Goal: Information Seeking & Learning: Check status

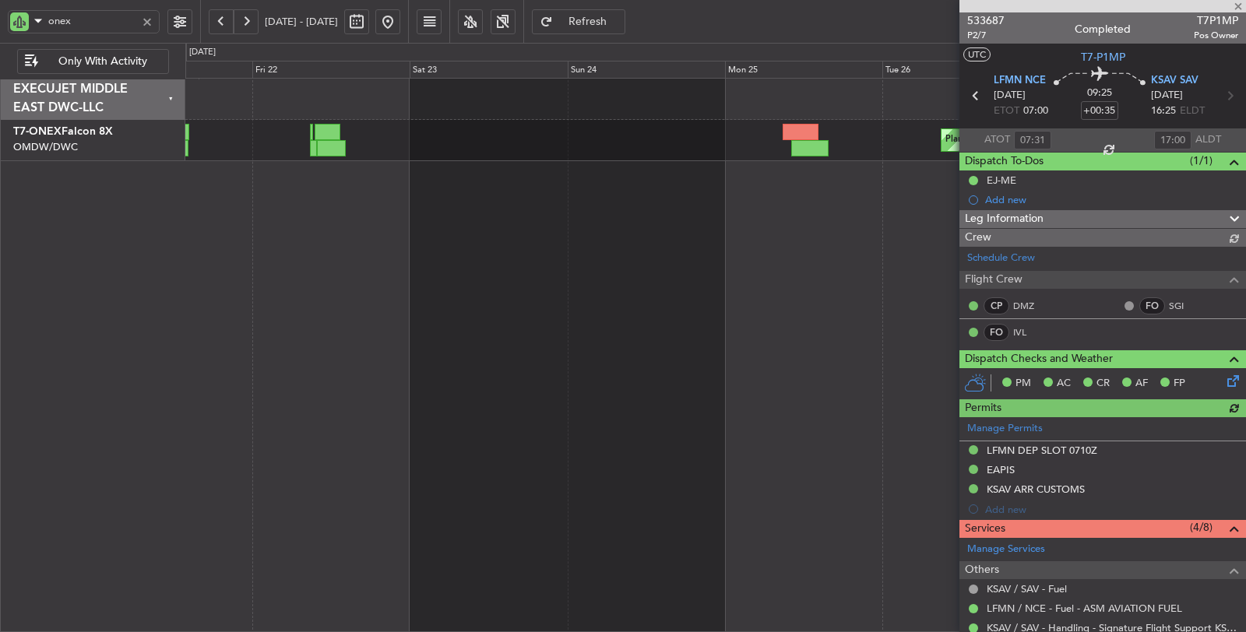
type input "Dherander Fithani (DHF)"
type input "6942"
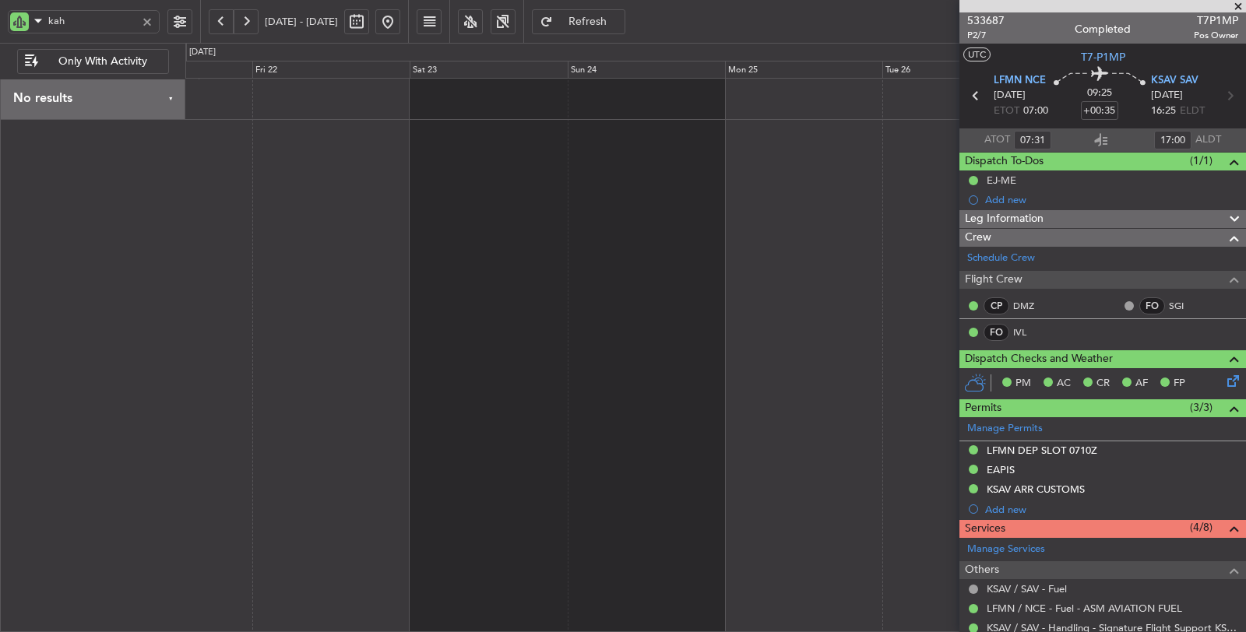
click at [224, 16] on button at bounding box center [221, 21] width 25 height 25
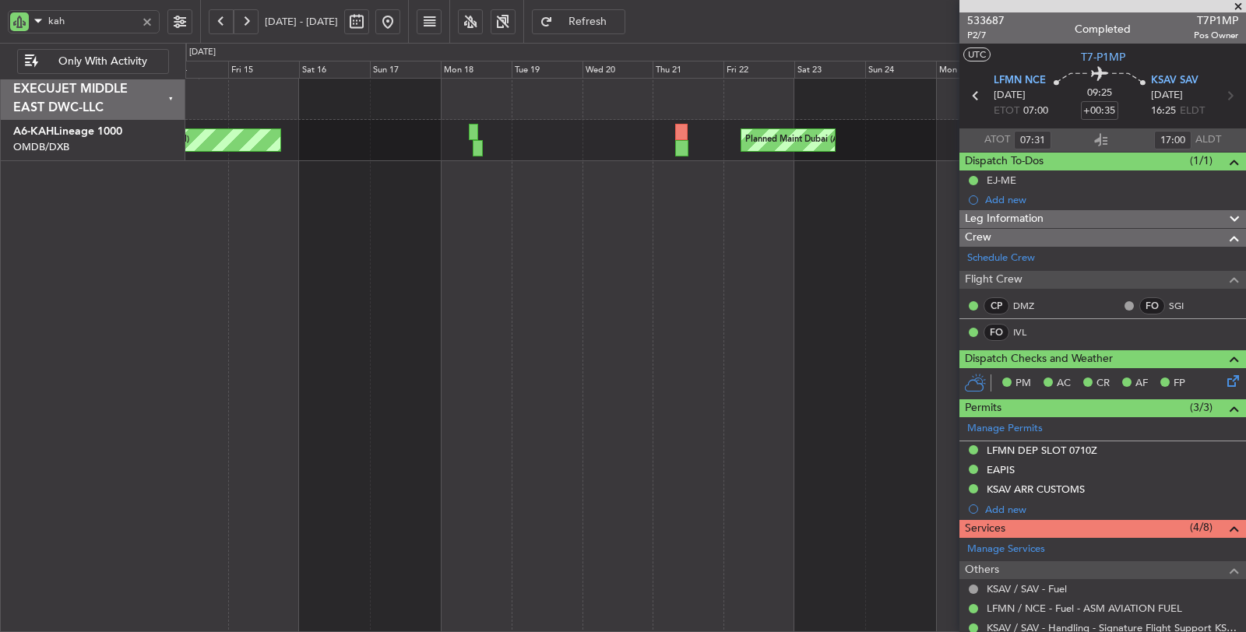
click at [1240, 2] on span at bounding box center [1238, 7] width 16 height 14
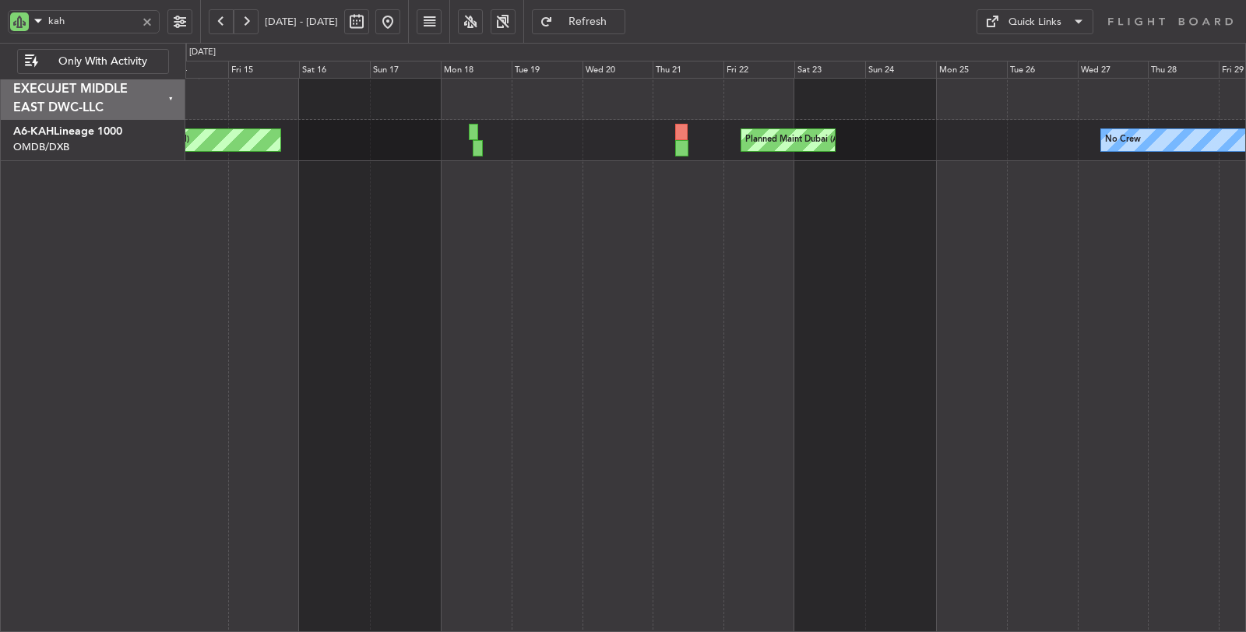
click at [221, 19] on button at bounding box center [221, 21] width 25 height 25
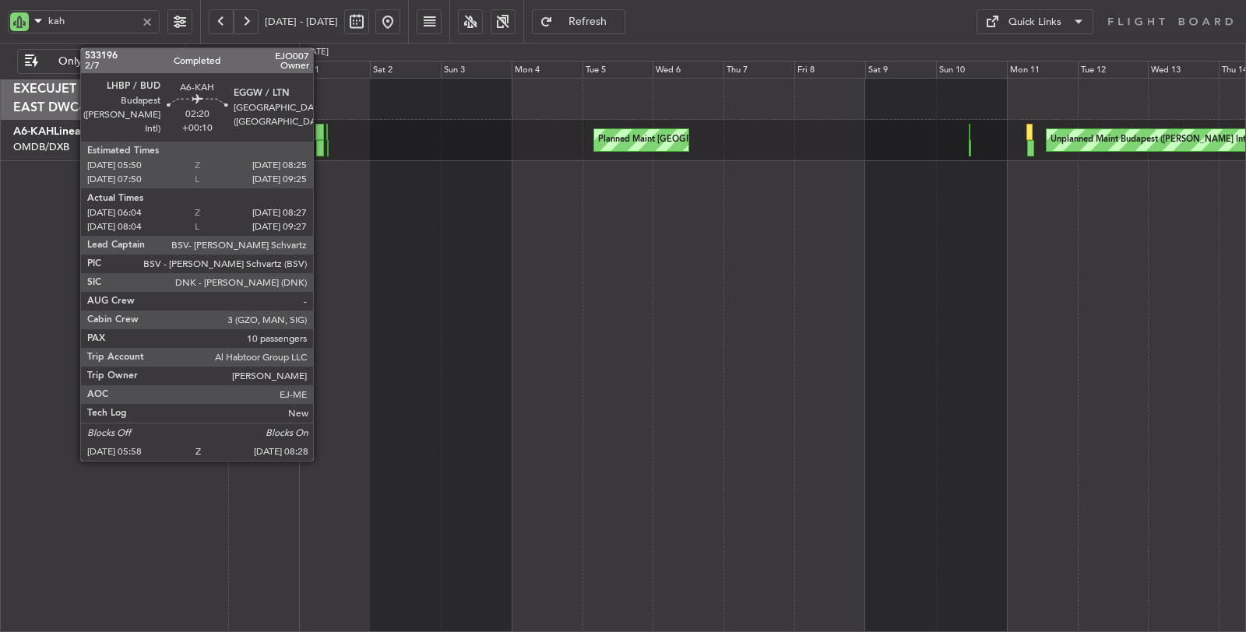
click at [321, 149] on div at bounding box center [320, 148] width 8 height 16
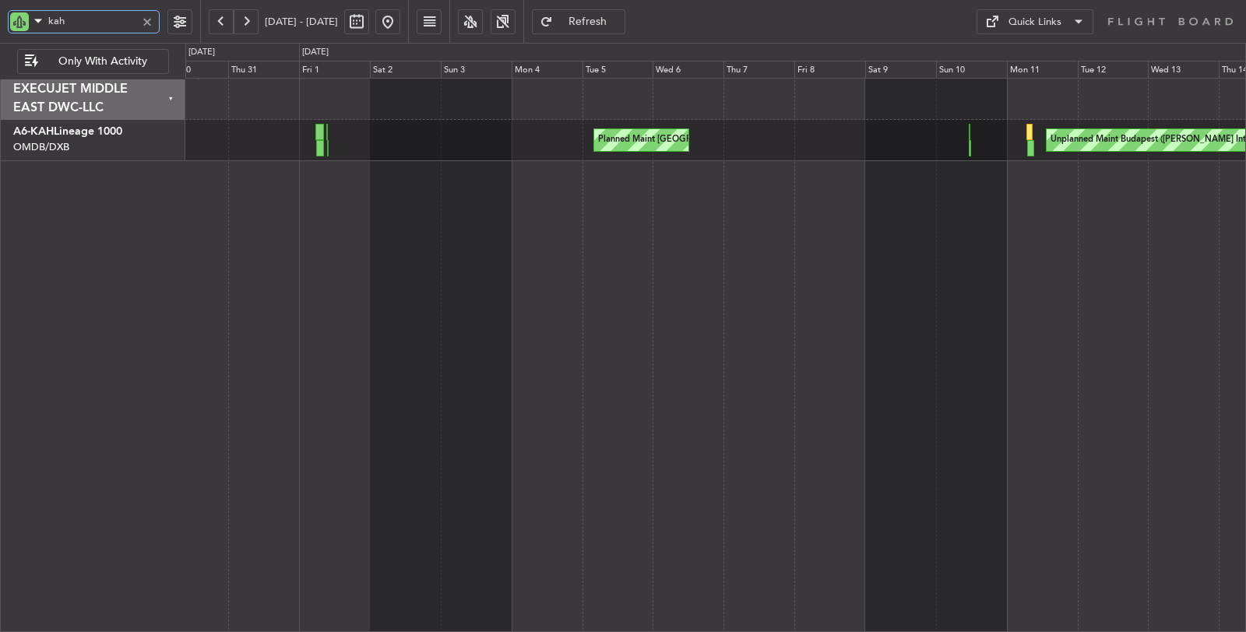
drag, startPoint x: 79, startPoint y: 20, endPoint x: 32, endPoint y: 26, distance: 47.1
click at [32, 26] on div "kah" at bounding box center [84, 21] width 152 height 23
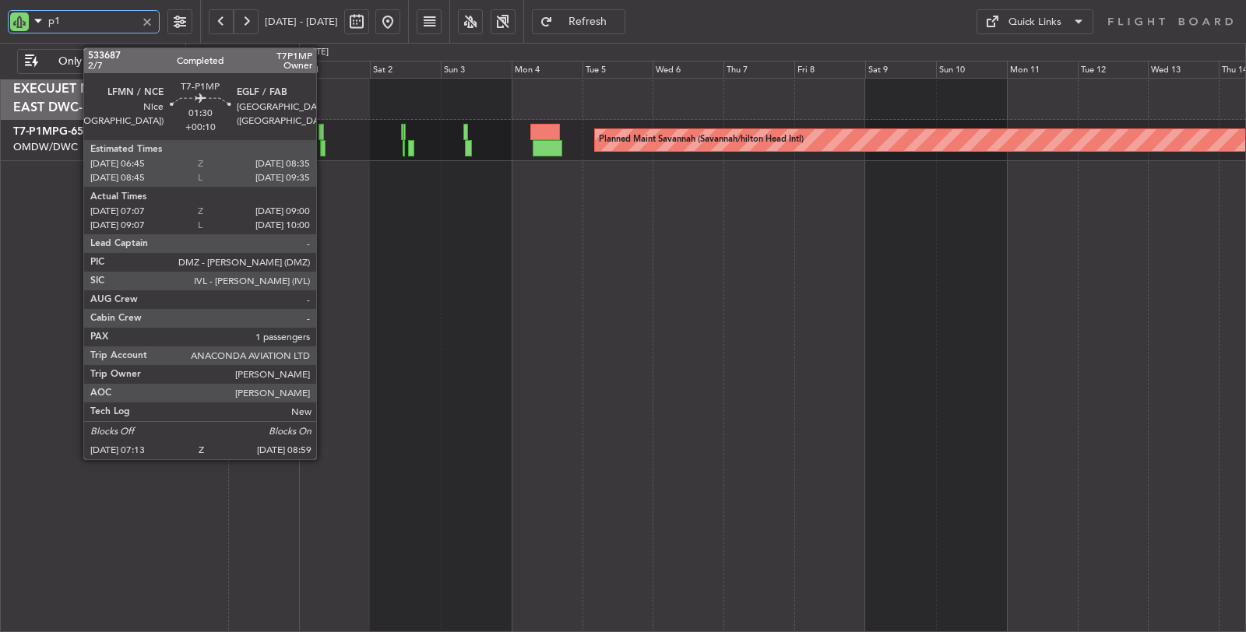
click at [324, 151] on div at bounding box center [322, 148] width 5 height 16
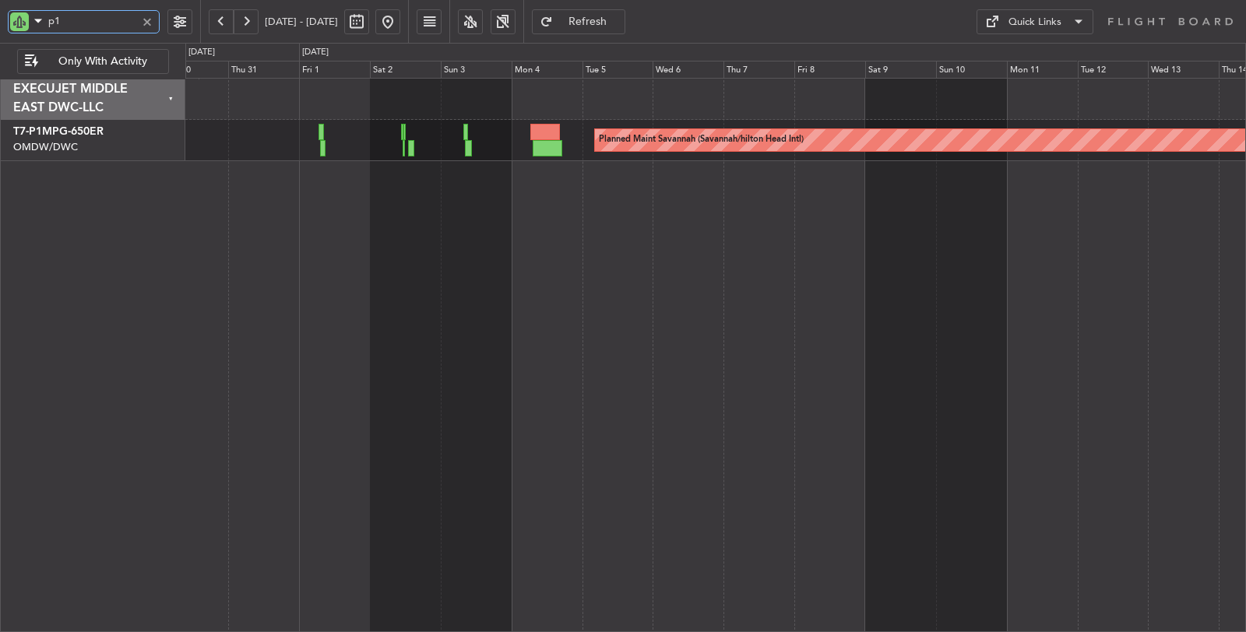
drag, startPoint x: 66, startPoint y: 26, endPoint x: 21, endPoint y: 27, distance: 45.2
click at [23, 26] on div "p1" at bounding box center [84, 21] width 152 height 23
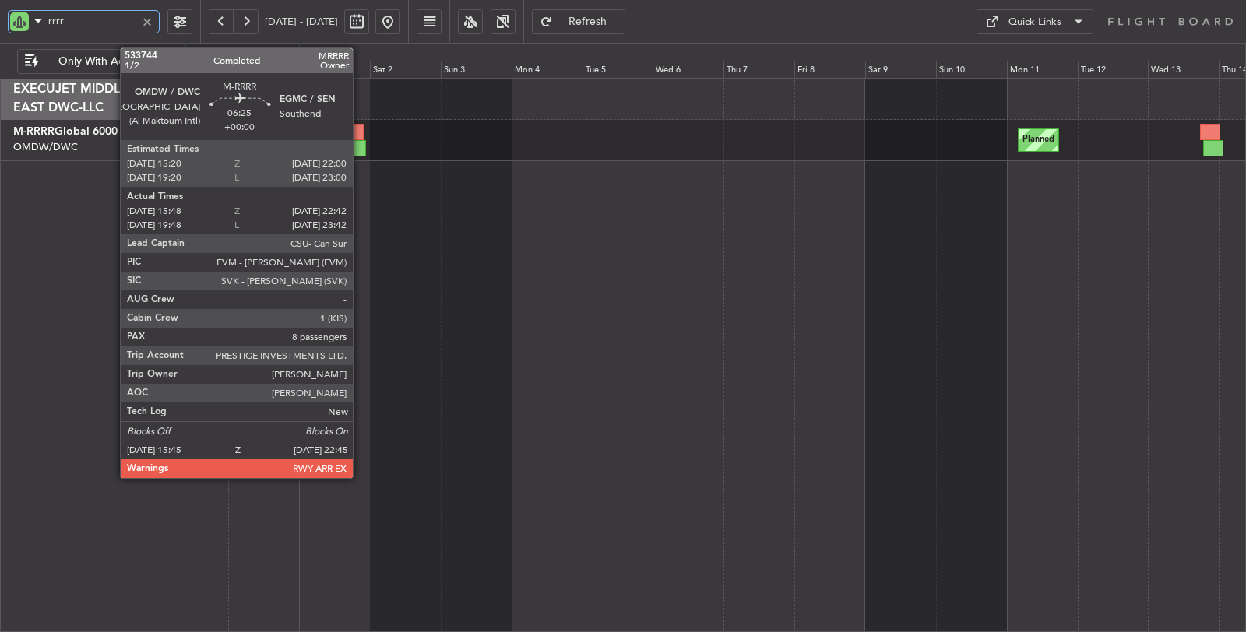
click at [361, 143] on div at bounding box center [355, 148] width 21 height 16
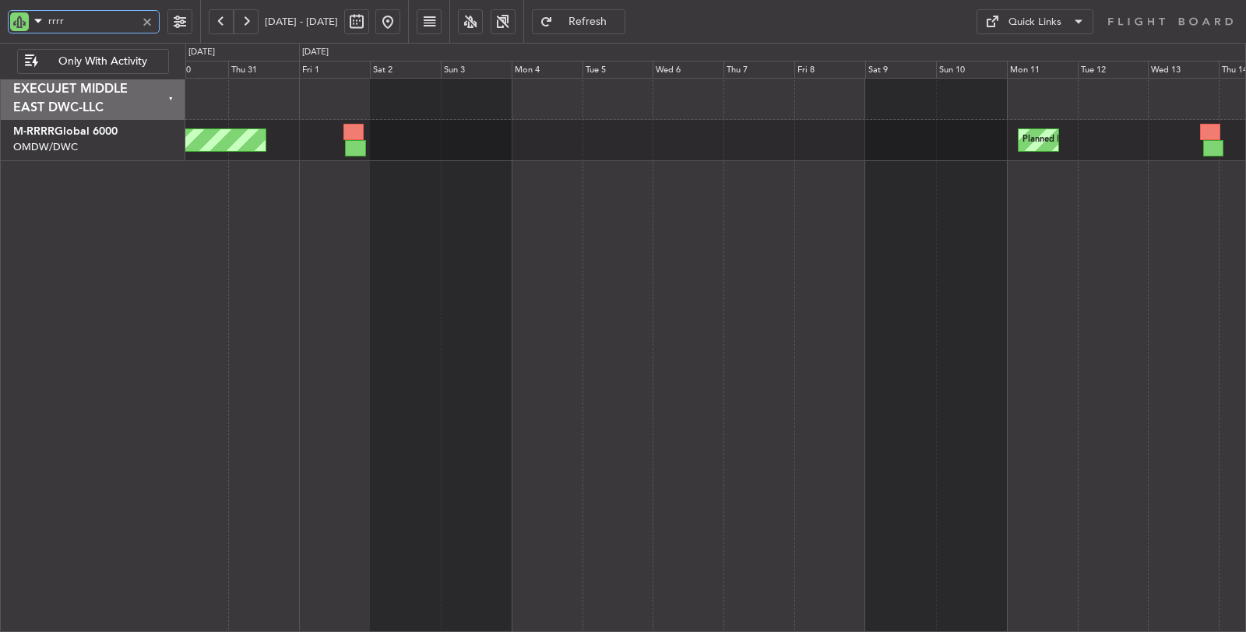
click at [31, 28] on div "rrrr" at bounding box center [84, 21] width 152 height 23
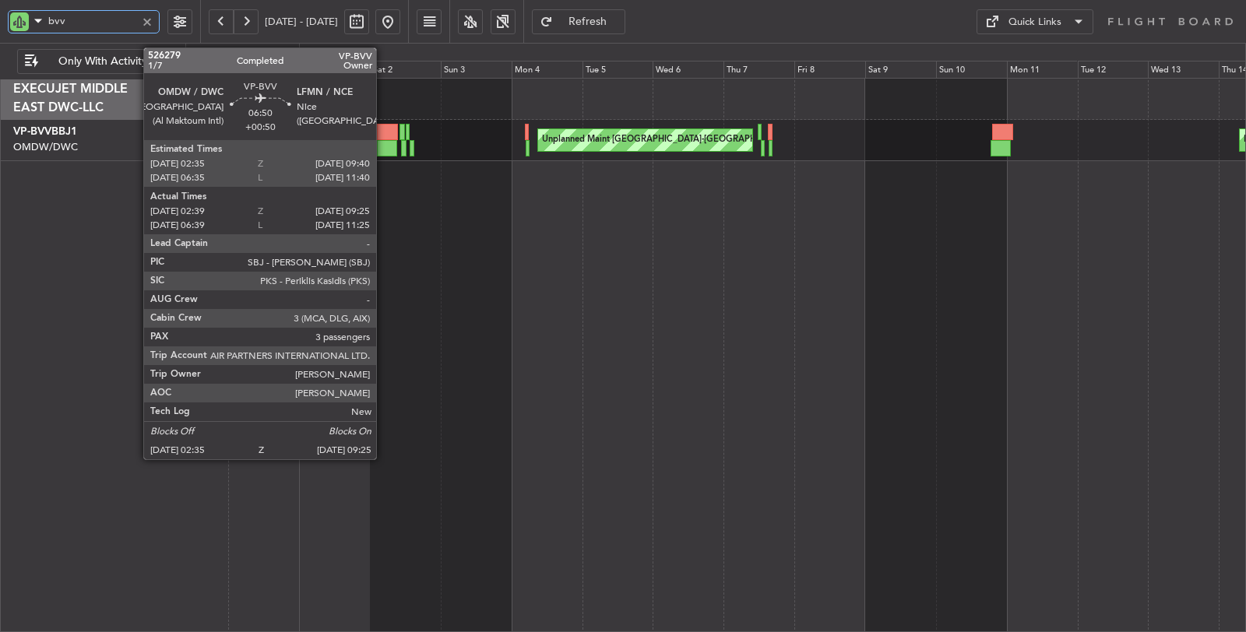
click at [384, 148] on div at bounding box center [387, 148] width 20 height 16
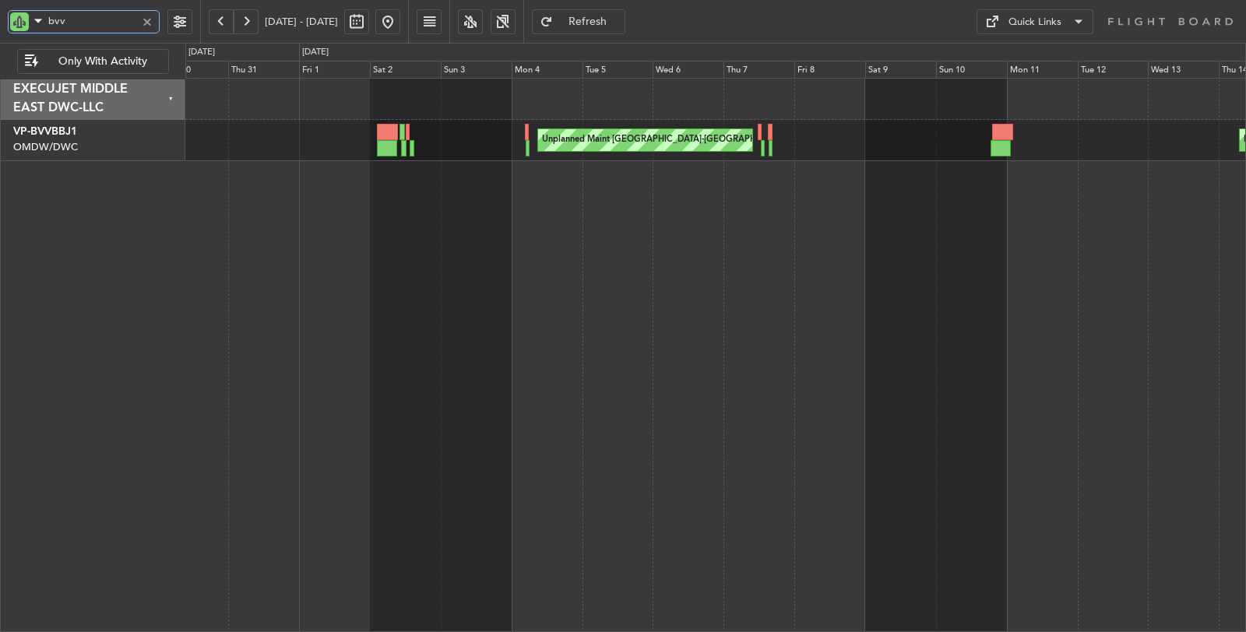
drag, startPoint x: 24, startPoint y: 23, endPoint x: 17, endPoint y: 28, distance: 8.4
click at [20, 25] on div "bvv" at bounding box center [84, 21] width 152 height 23
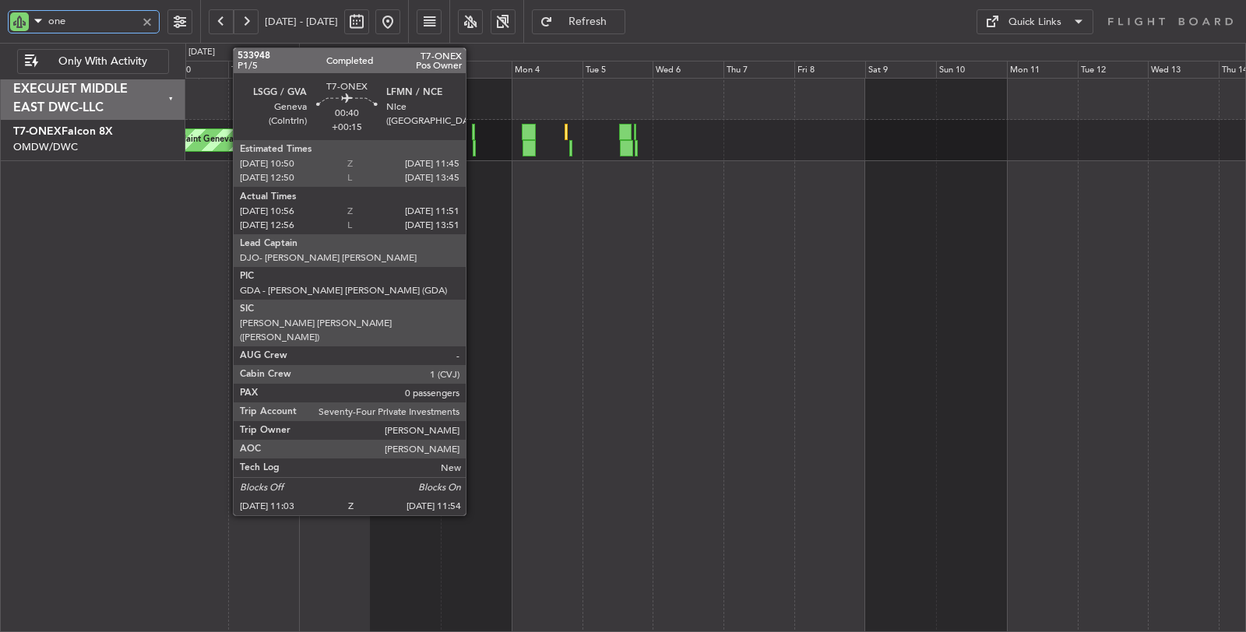
click at [473, 140] on div at bounding box center [474, 148] width 3 height 16
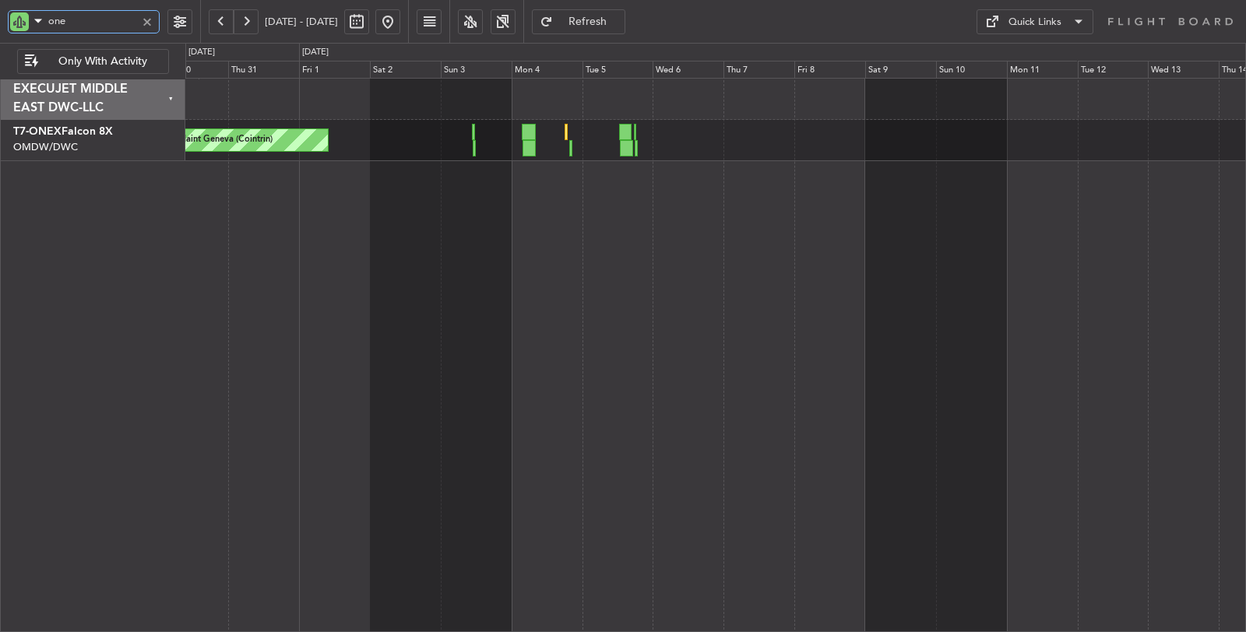
drag, startPoint x: 82, startPoint y: 17, endPoint x: 33, endPoint y: 22, distance: 48.5
click at [35, 20] on div "one" at bounding box center [84, 21] width 152 height 23
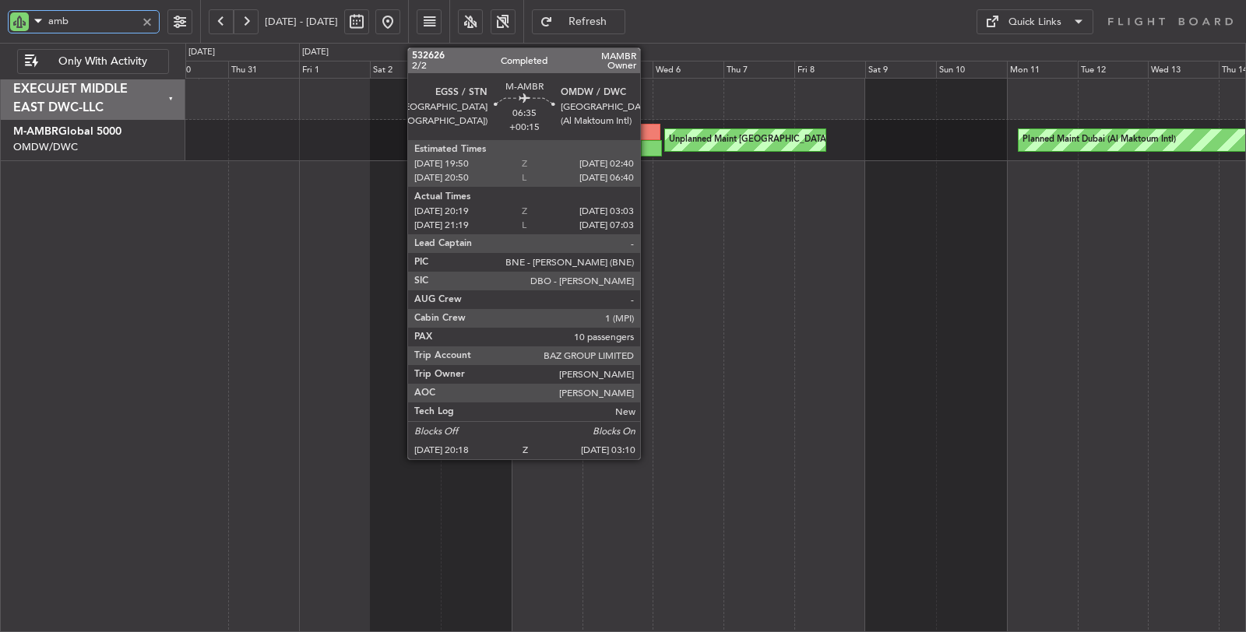
click at [648, 140] on div at bounding box center [651, 148] width 20 height 16
click at [648, 141] on div at bounding box center [651, 148] width 20 height 16
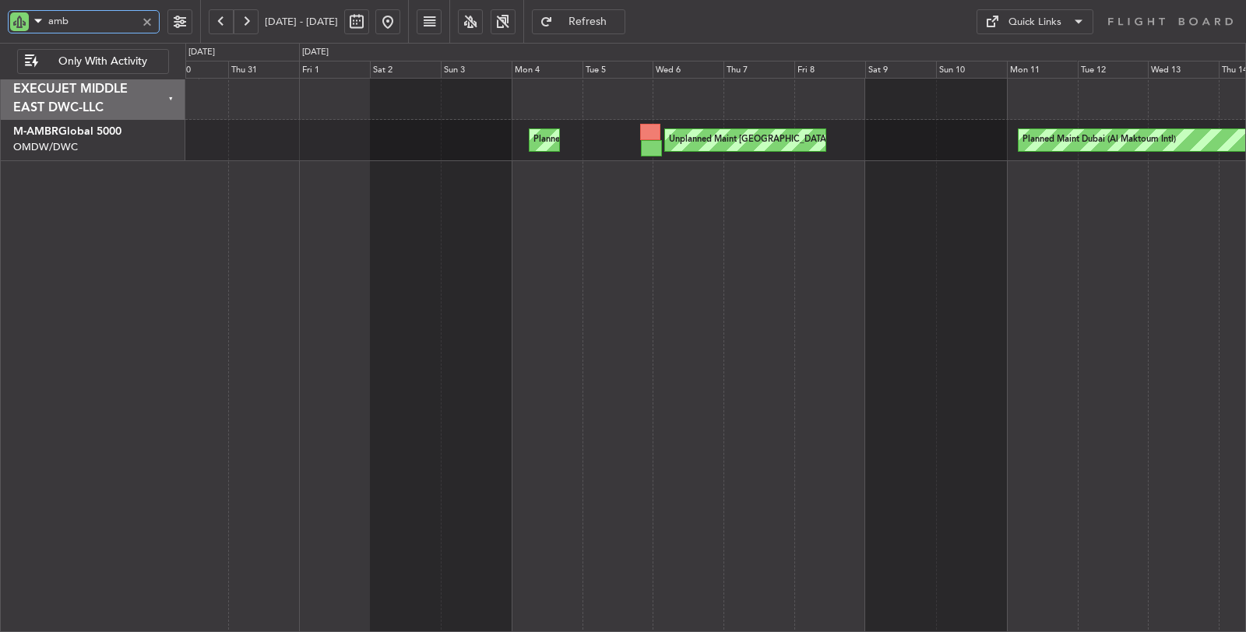
click at [0, 24] on div "amb" at bounding box center [100, 21] width 200 height 43
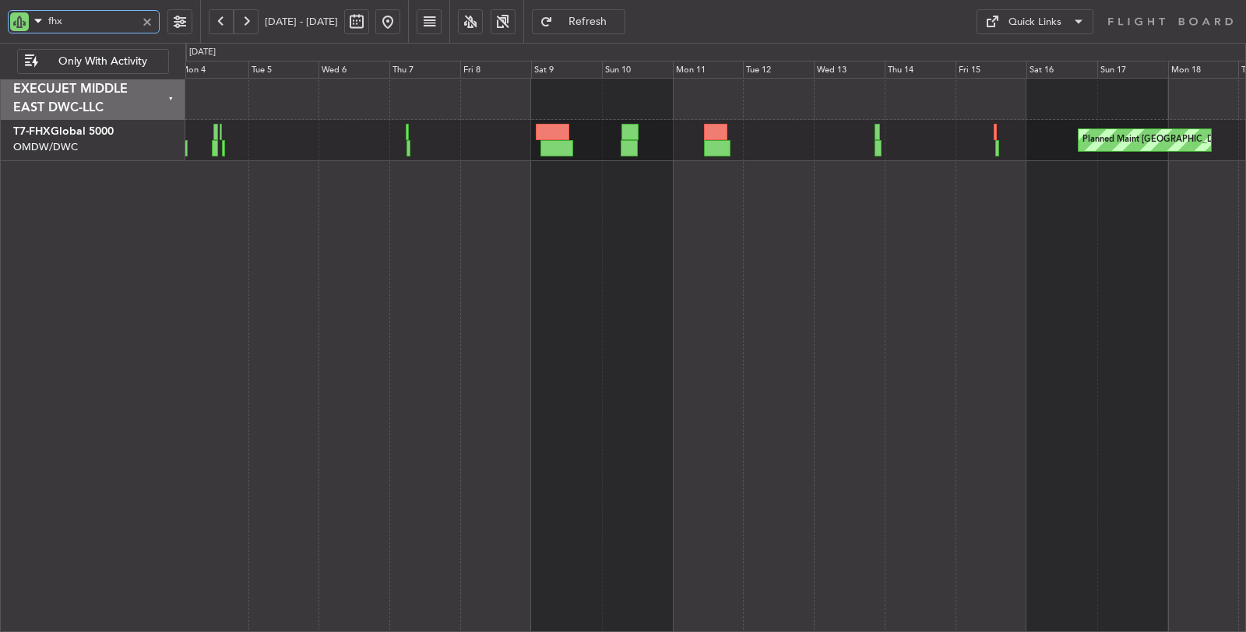
click at [585, 197] on div "Planned Maint [GEOGRAPHIC_DATA] ([GEOGRAPHIC_DATA][PERSON_NAME])" at bounding box center [715, 355] width 1061 height 555
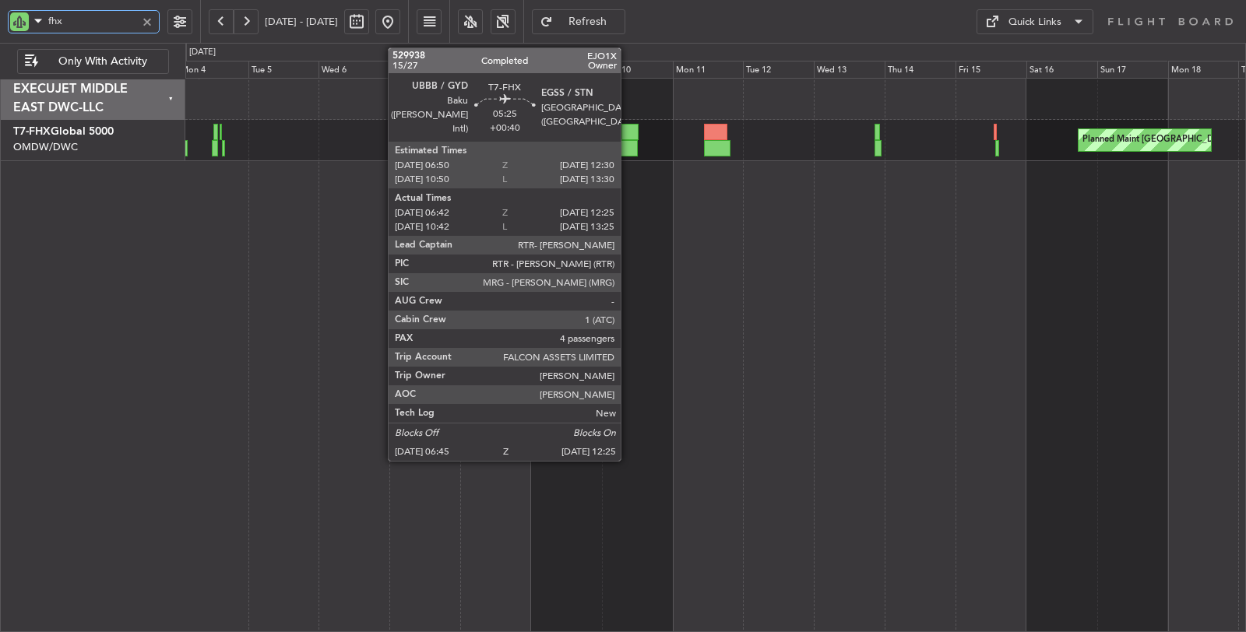
click at [628, 146] on div at bounding box center [629, 148] width 17 height 16
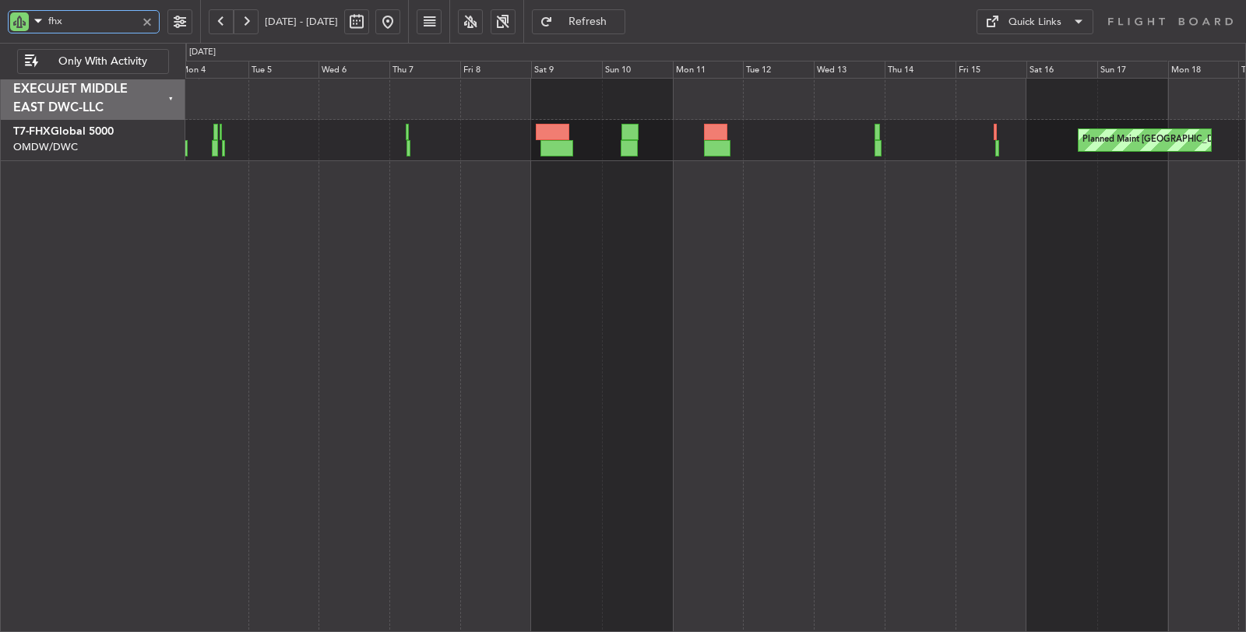
drag, startPoint x: 62, startPoint y: 21, endPoint x: 5, endPoint y: 23, distance: 56.9
click at [10, 23] on div "fhx" at bounding box center [84, 21] width 152 height 23
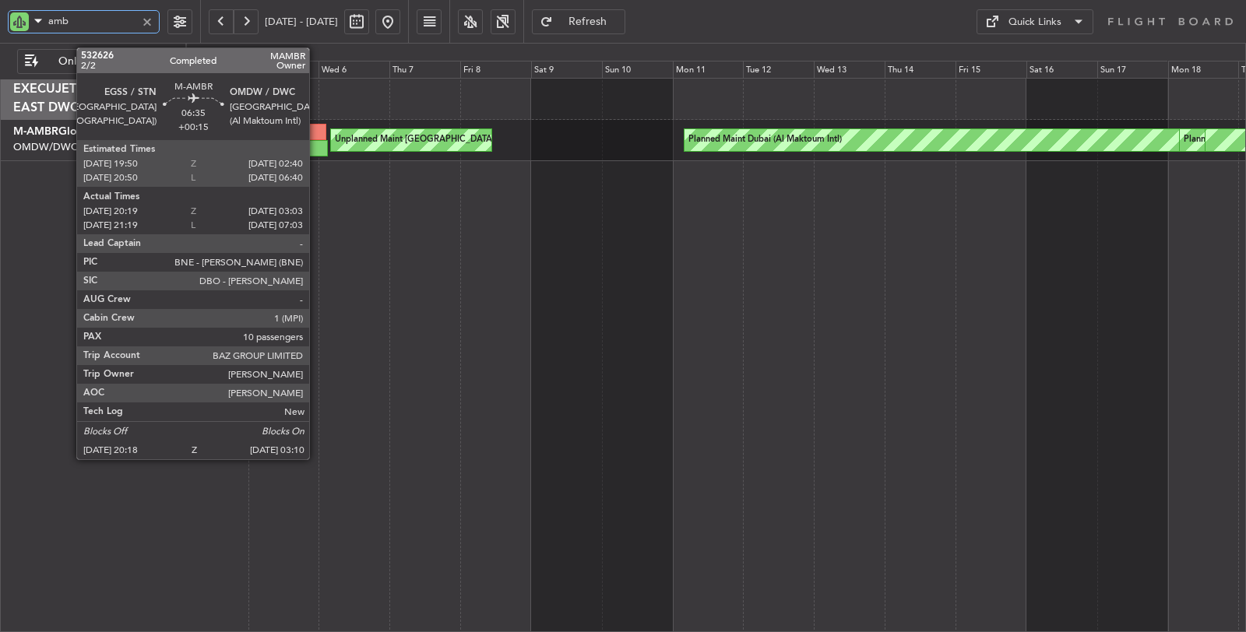
click at [317, 148] on div at bounding box center [317, 148] width 20 height 16
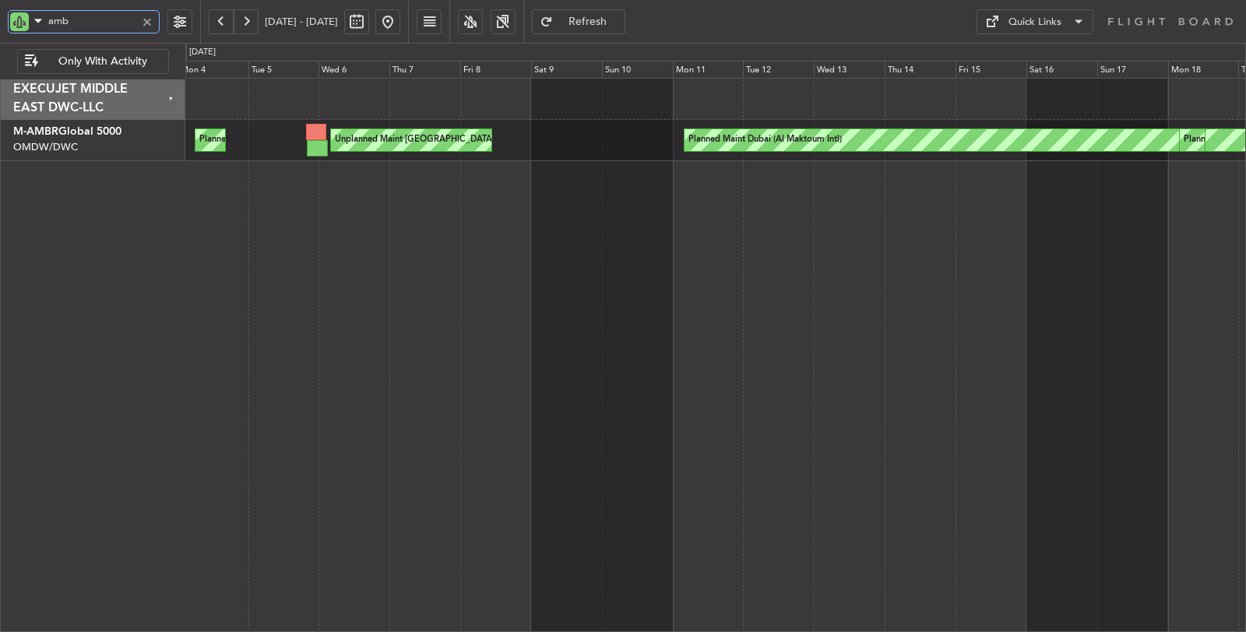
drag, startPoint x: 77, startPoint y: 21, endPoint x: 20, endPoint y: 20, distance: 56.9
click at [26, 20] on div "amb" at bounding box center [84, 21] width 152 height 23
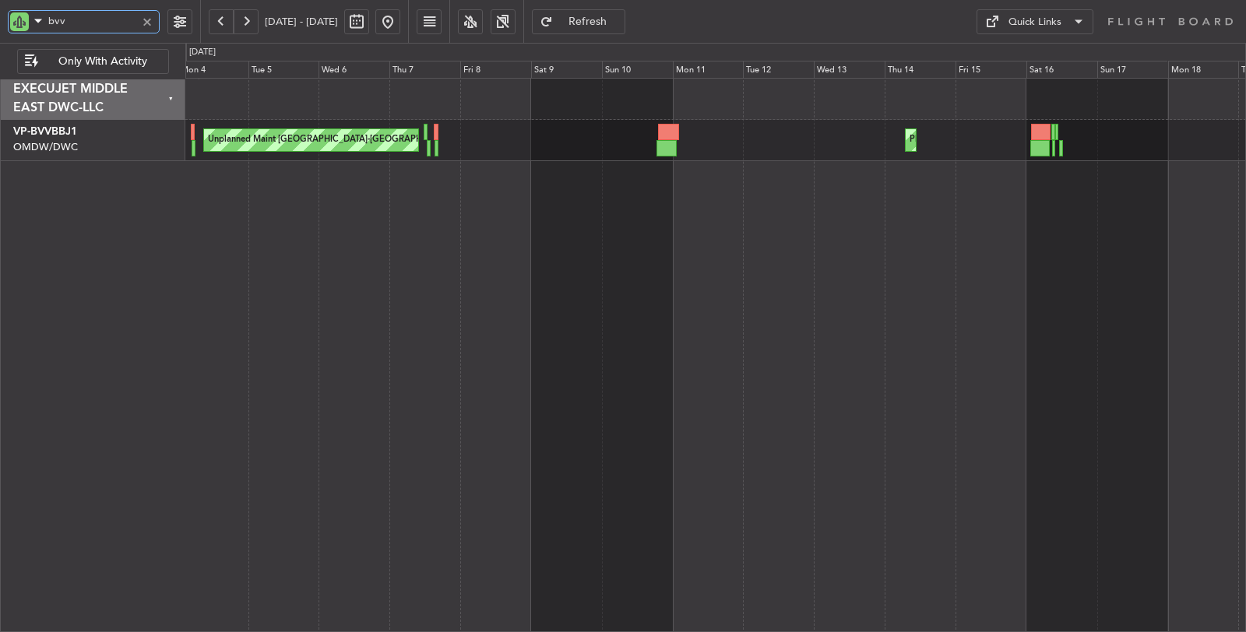
click at [426, 274] on div "Unplanned Maint [GEOGRAPHIC_DATA]-[GEOGRAPHIC_DATA] Planned Maint [GEOGRAPHIC_D…" at bounding box center [715, 355] width 1061 height 555
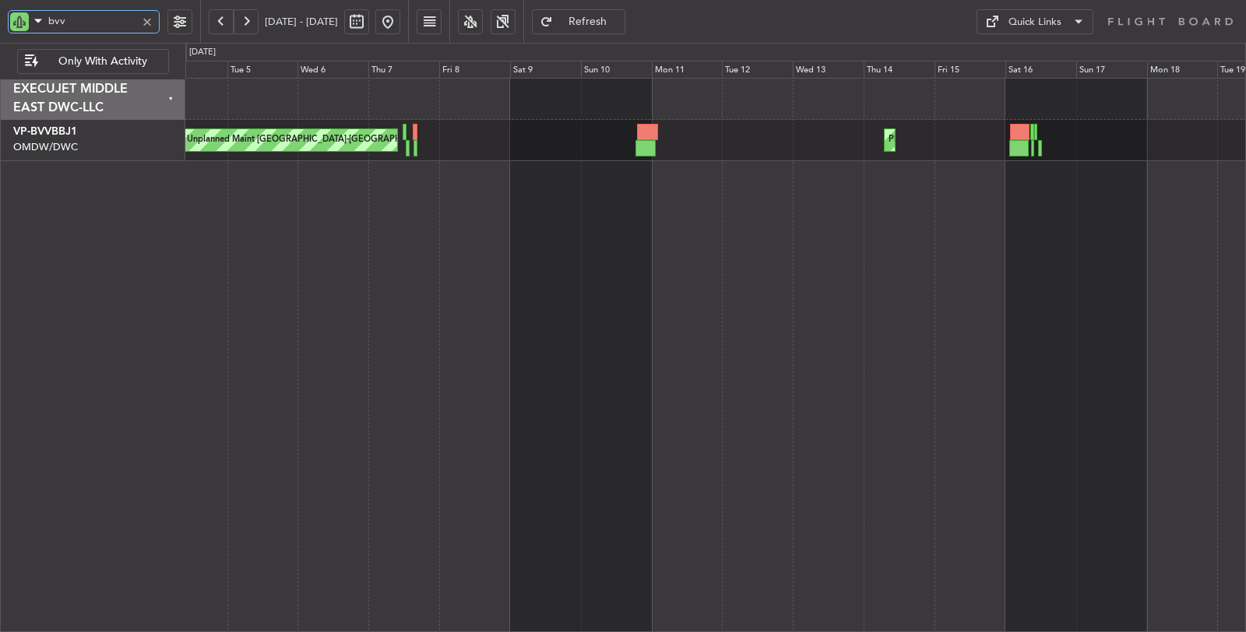
click at [537, 204] on div "Unplanned Maint [GEOGRAPHIC_DATA]-[GEOGRAPHIC_DATA] Planned Maint [GEOGRAPHIC_D…" at bounding box center [715, 355] width 1061 height 555
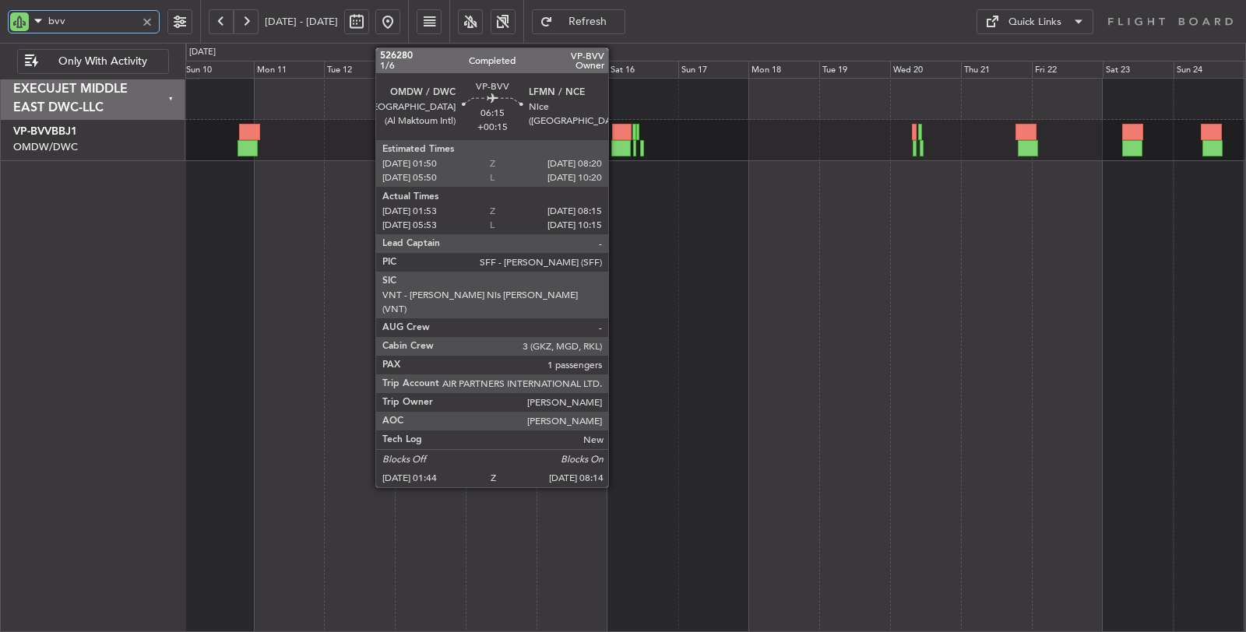
click at [616, 138] on div at bounding box center [621, 132] width 19 height 16
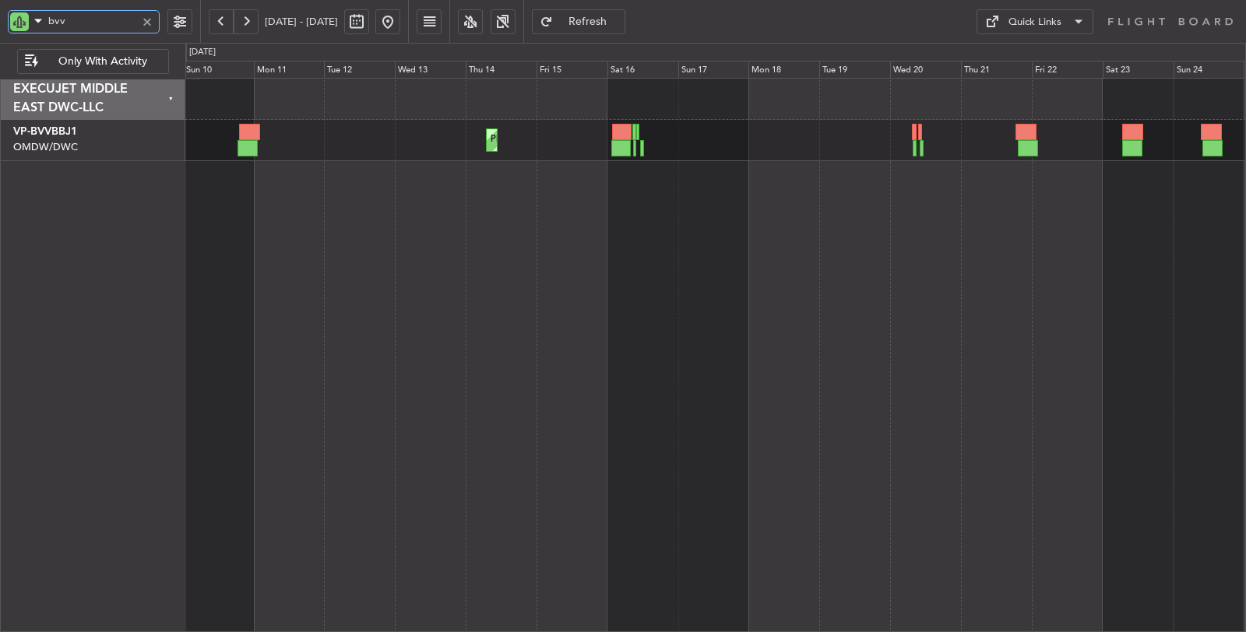
click at [730, 336] on div "Planned Maint Dubai (Al Maktoum Intl) Planned Maint [GEOGRAPHIC_DATA] (Al Makto…" at bounding box center [715, 355] width 1061 height 555
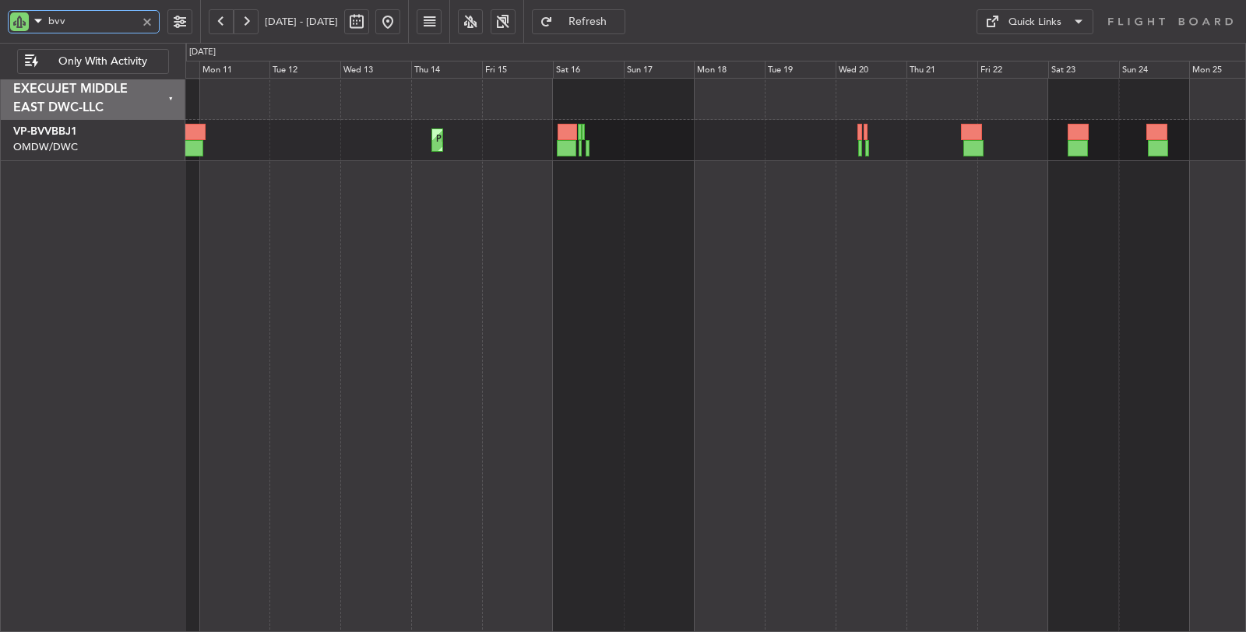
click at [503, 223] on div "Planned Maint Dubai (Al Maktoum Intl) Planned Maint [GEOGRAPHIC_DATA] (Al Makto…" at bounding box center [715, 355] width 1061 height 555
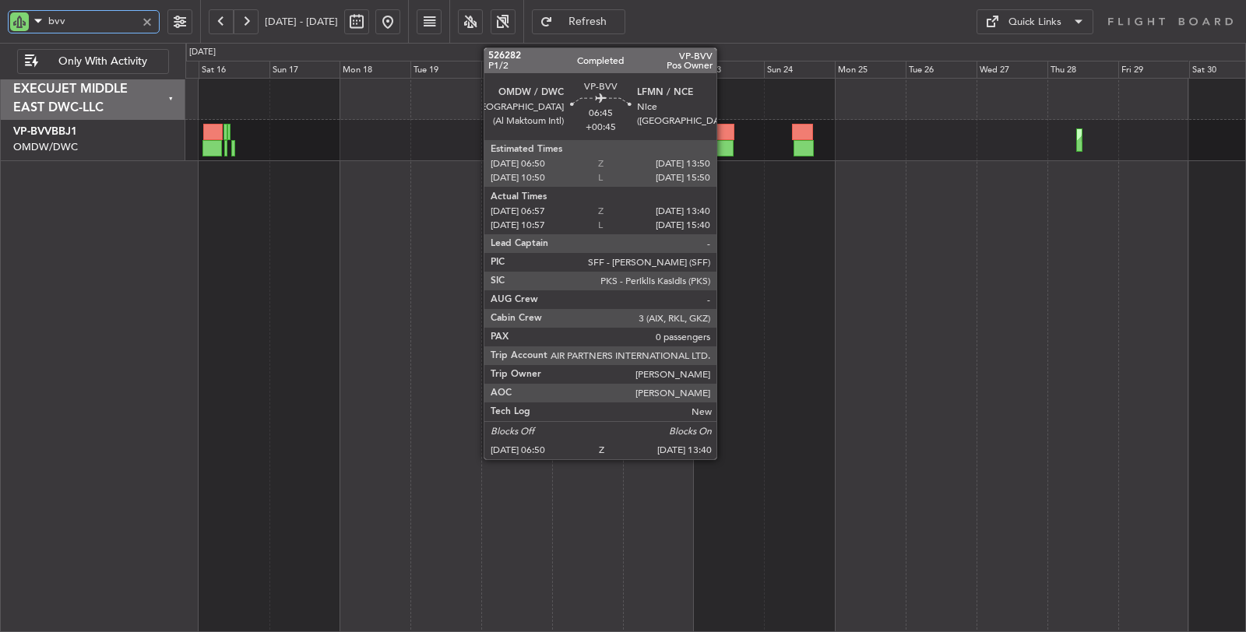
click at [724, 140] on div at bounding box center [723, 148] width 20 height 16
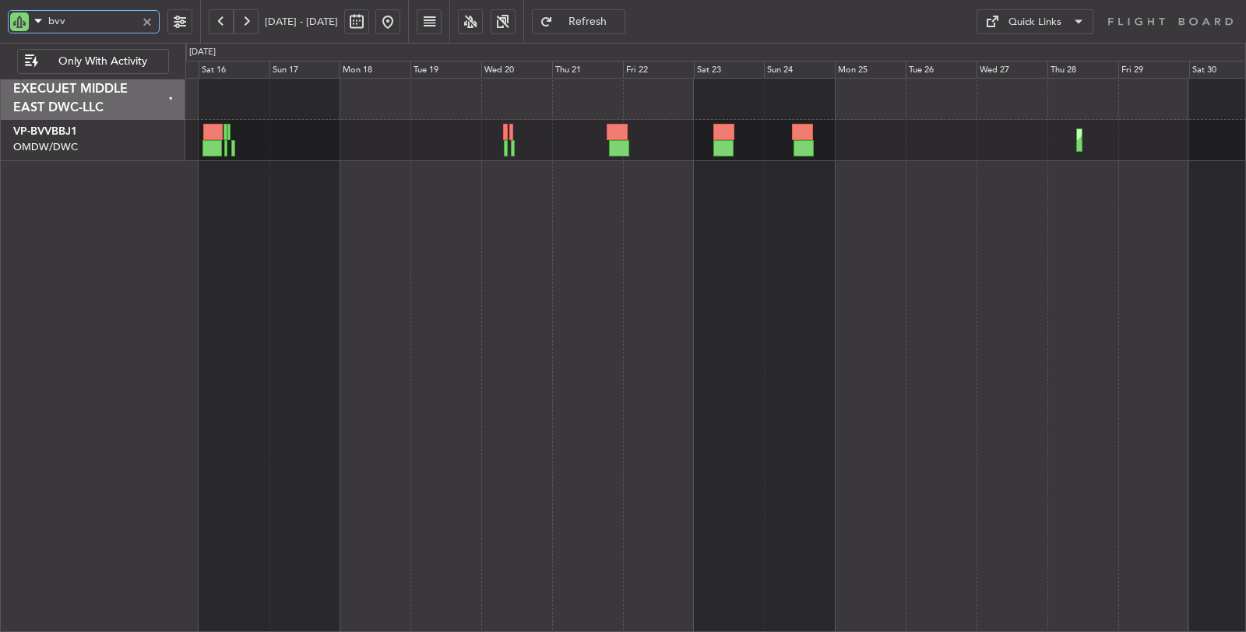
drag, startPoint x: 48, startPoint y: 17, endPoint x: 0, endPoint y: 23, distance: 47.9
click at [0, 23] on div "bvv" at bounding box center [100, 21] width 200 height 43
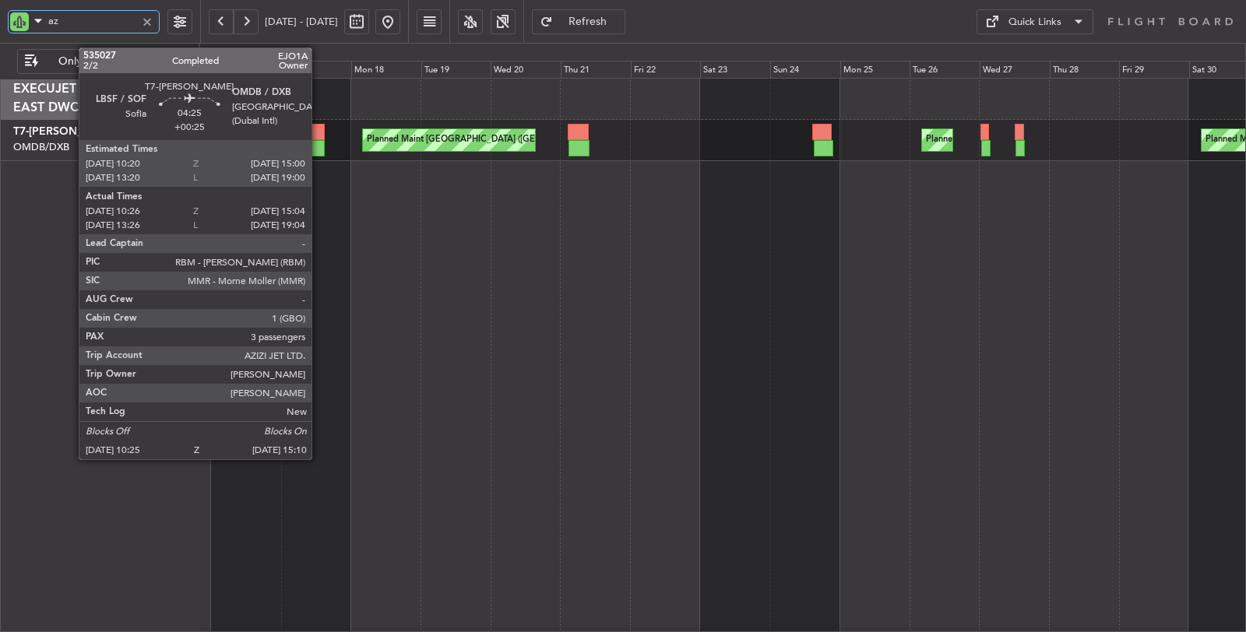
click at [319, 150] on div at bounding box center [318, 148] width 14 height 16
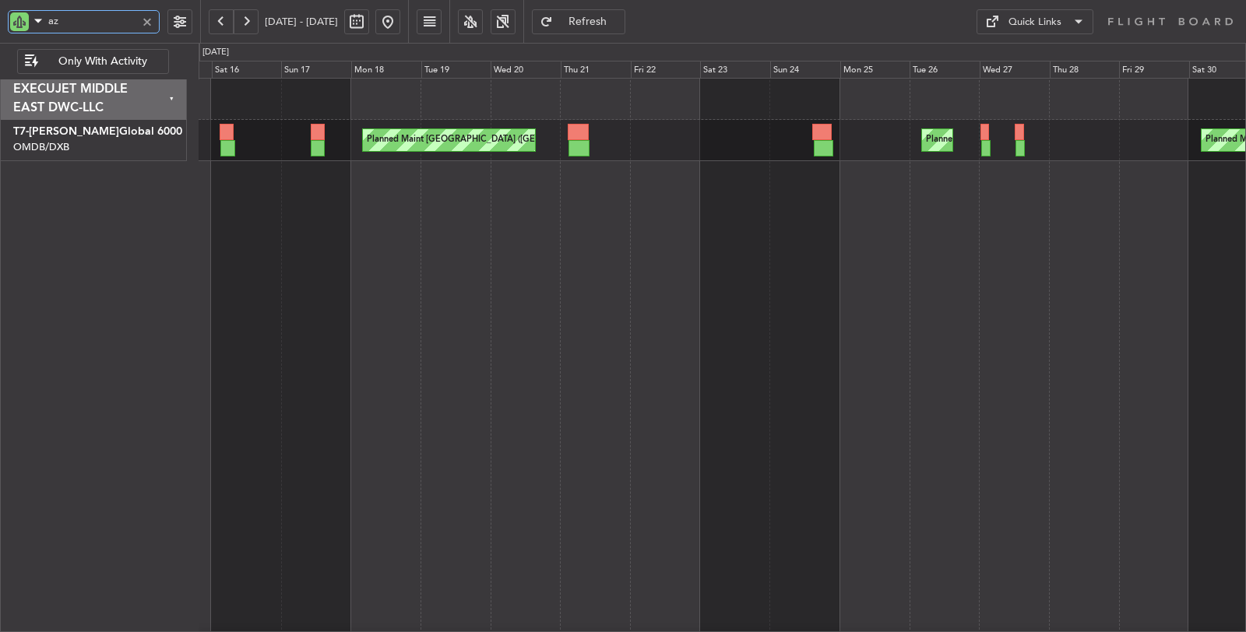
drag, startPoint x: 83, startPoint y: 23, endPoint x: 0, endPoint y: 23, distance: 82.5
click at [0, 23] on div "az" at bounding box center [100, 21] width 200 height 43
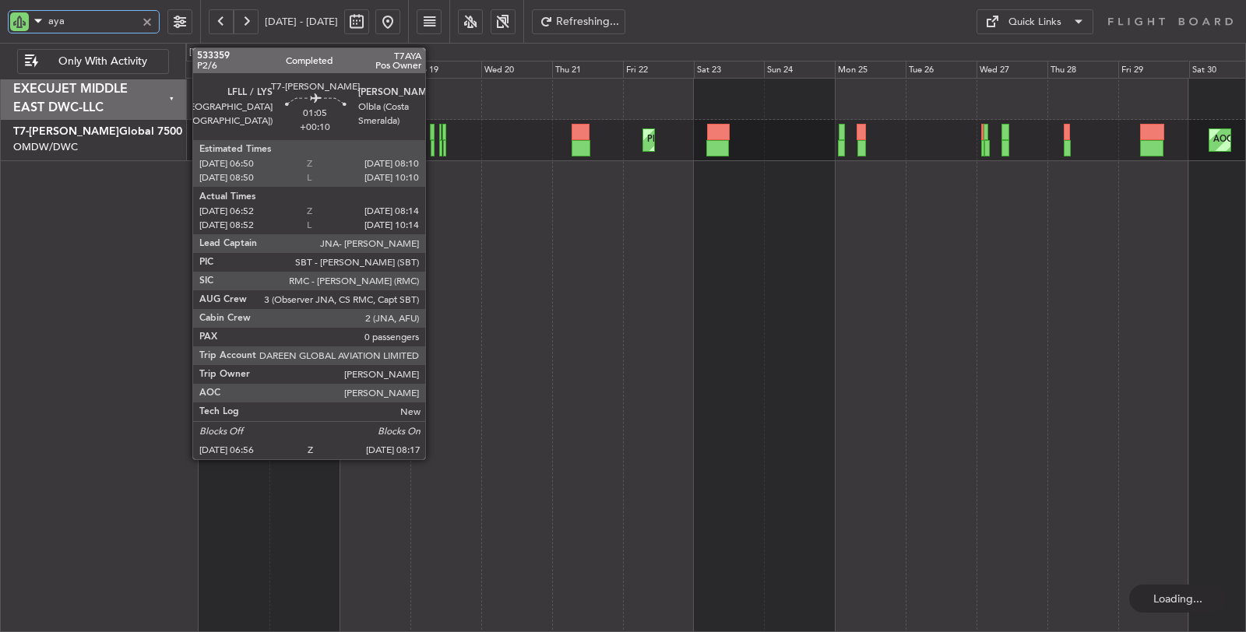
click at [433, 146] on div at bounding box center [433, 148] width 5 height 16
click at [433, 148] on div at bounding box center [433, 148] width 5 height 16
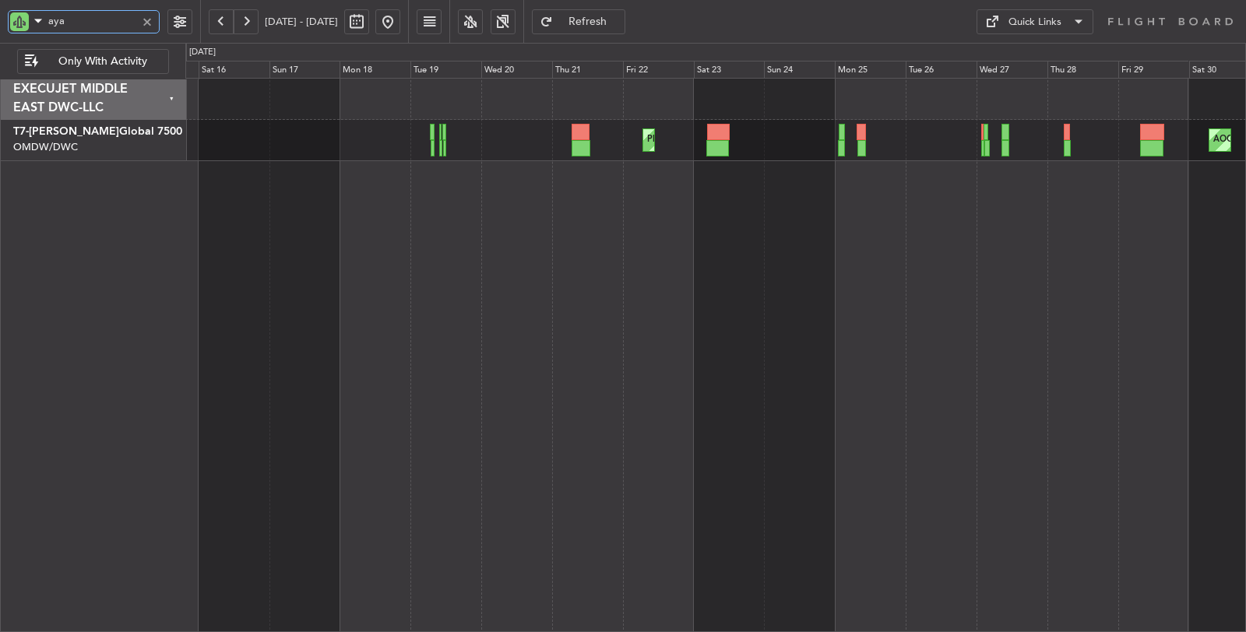
drag, startPoint x: 84, startPoint y: 21, endPoint x: 47, endPoint y: 25, distance: 37.6
click at [48, 25] on input "aya" at bounding box center [92, 20] width 88 height 23
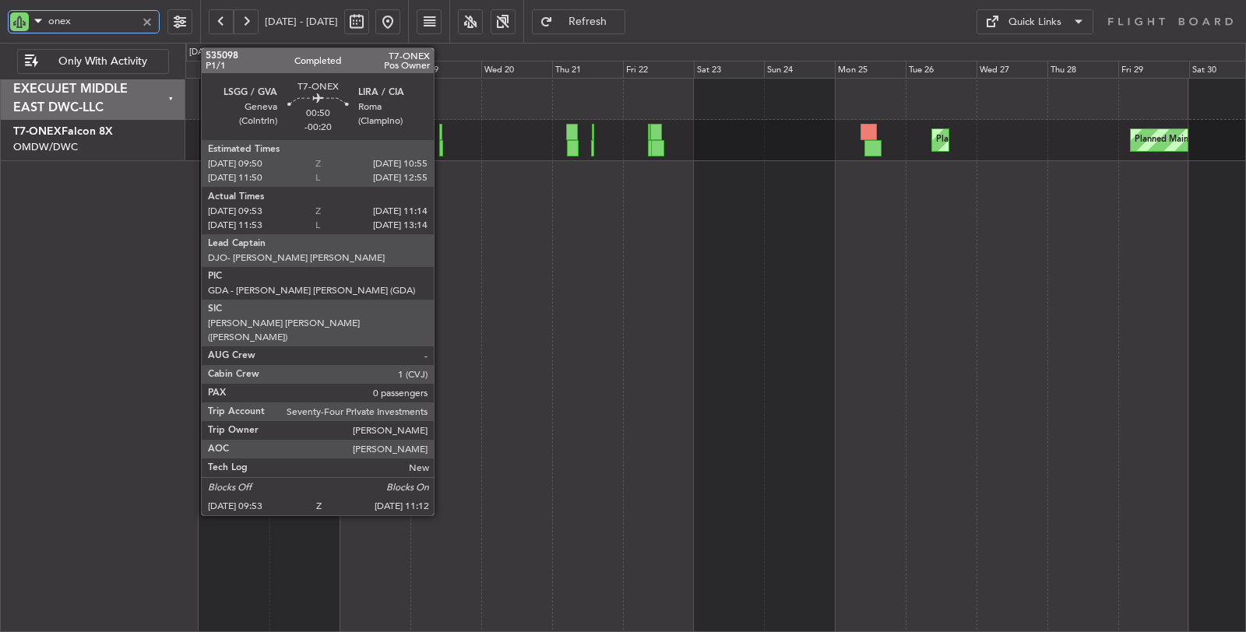
click at [442, 152] on div at bounding box center [441, 148] width 4 height 16
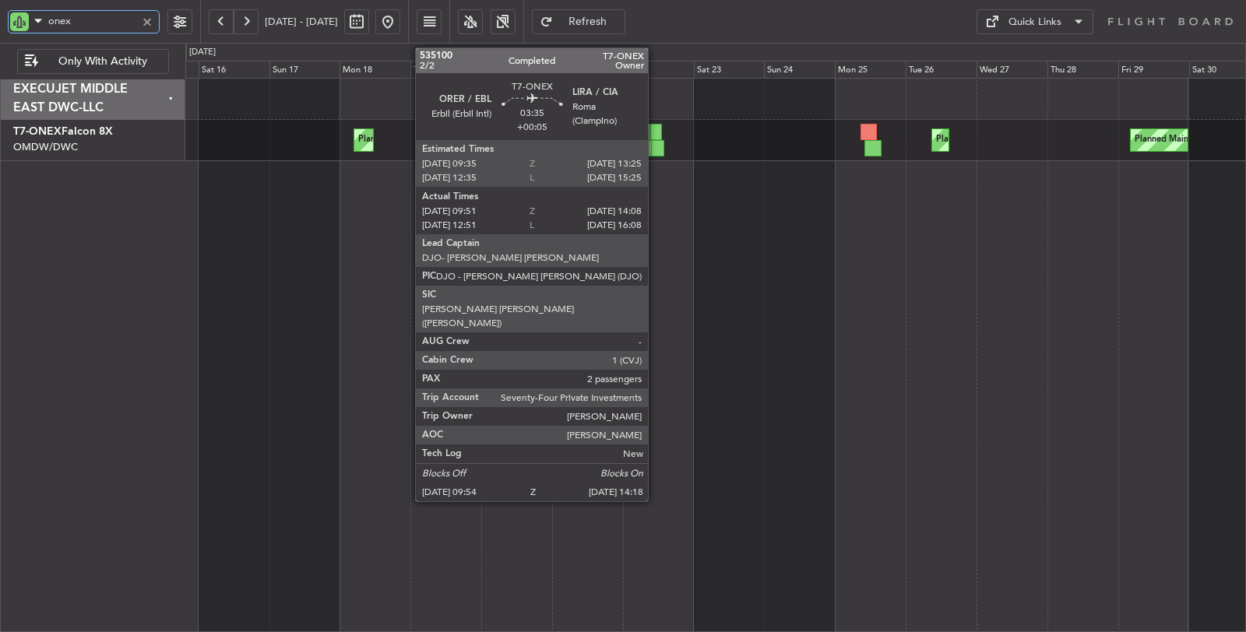
click at [658, 143] on div at bounding box center [657, 148] width 13 height 16
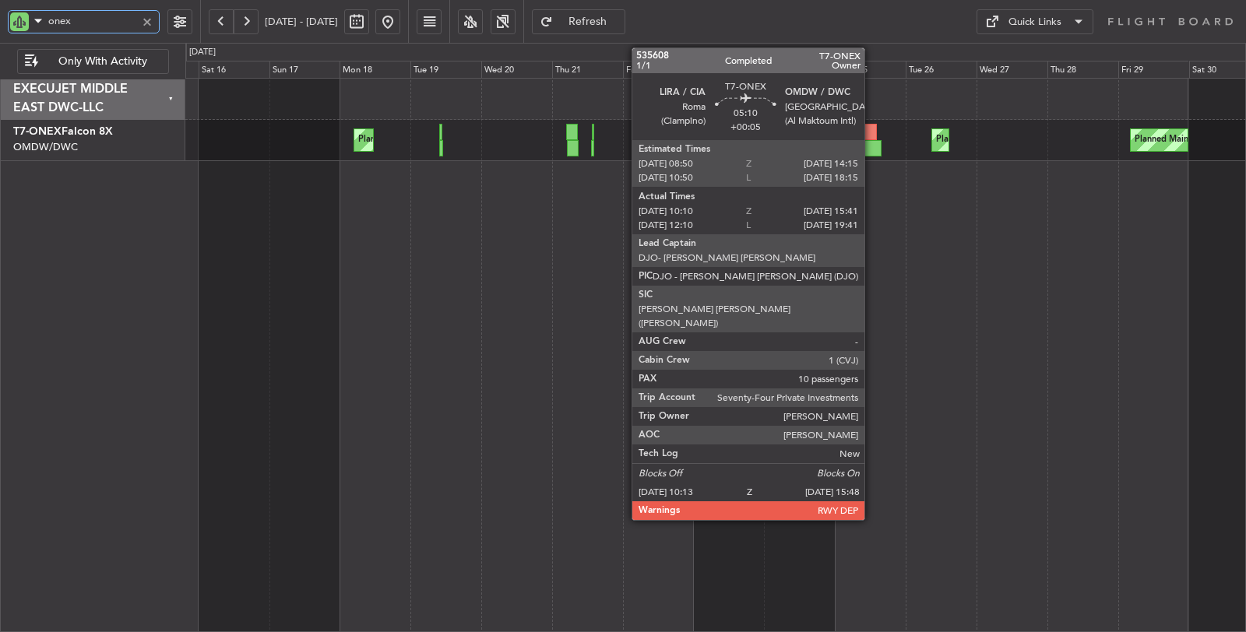
click at [873, 150] on div at bounding box center [872, 148] width 17 height 16
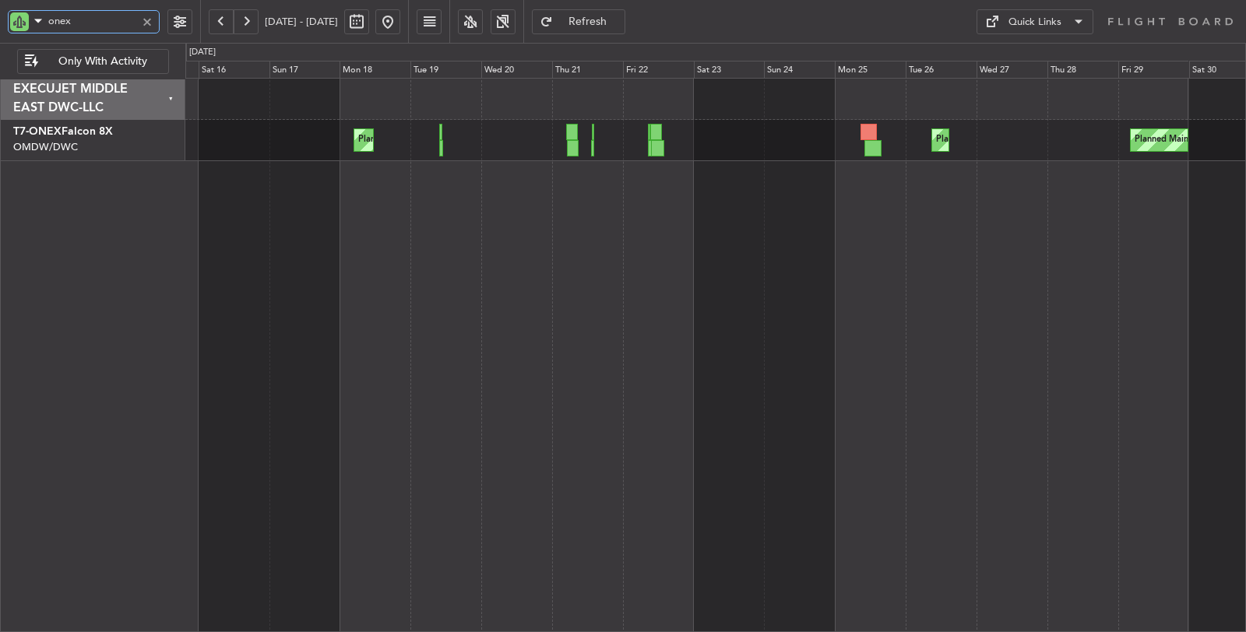
click at [21, 21] on div "onex" at bounding box center [84, 21] width 152 height 23
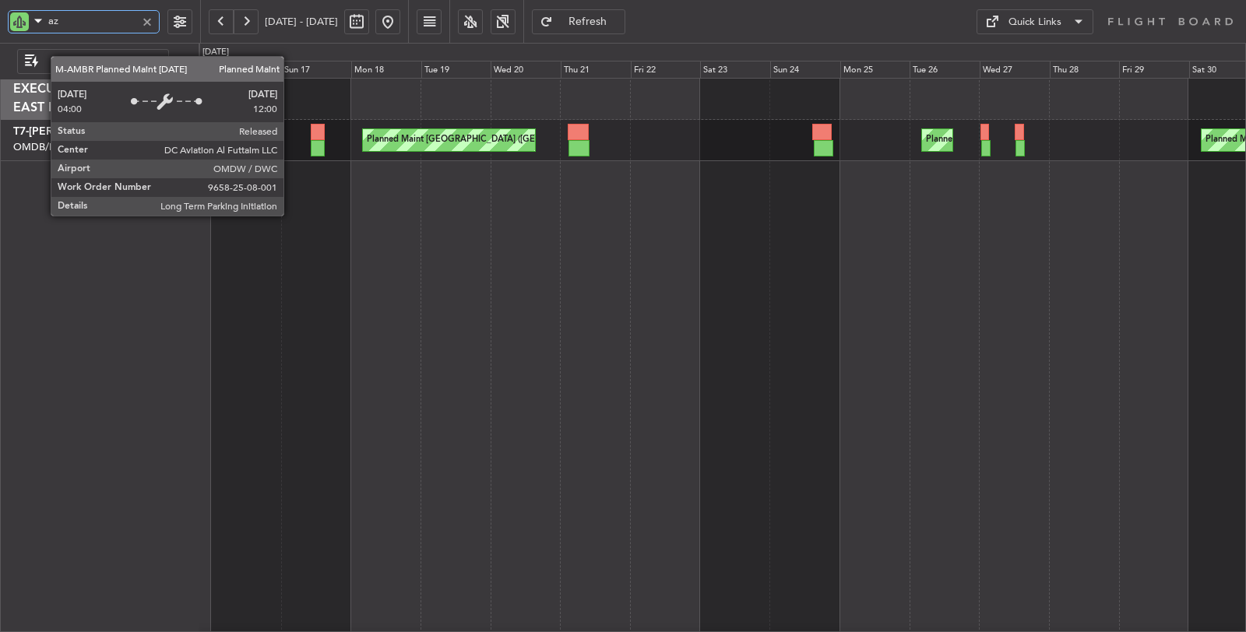
click at [432, 258] on div "Planned Maint [GEOGRAPHIC_DATA] ([GEOGRAPHIC_DATA] Intl) Planned Maint [GEOGRAP…" at bounding box center [722, 355] width 1047 height 555
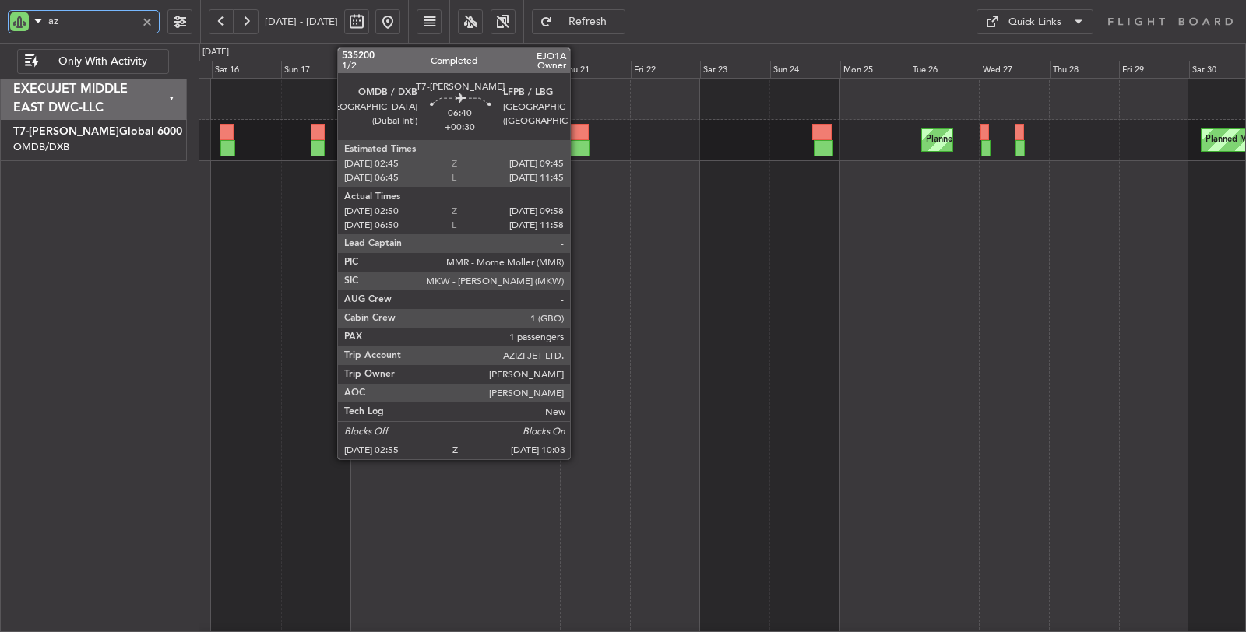
click at [579, 140] on div at bounding box center [578, 148] width 21 height 16
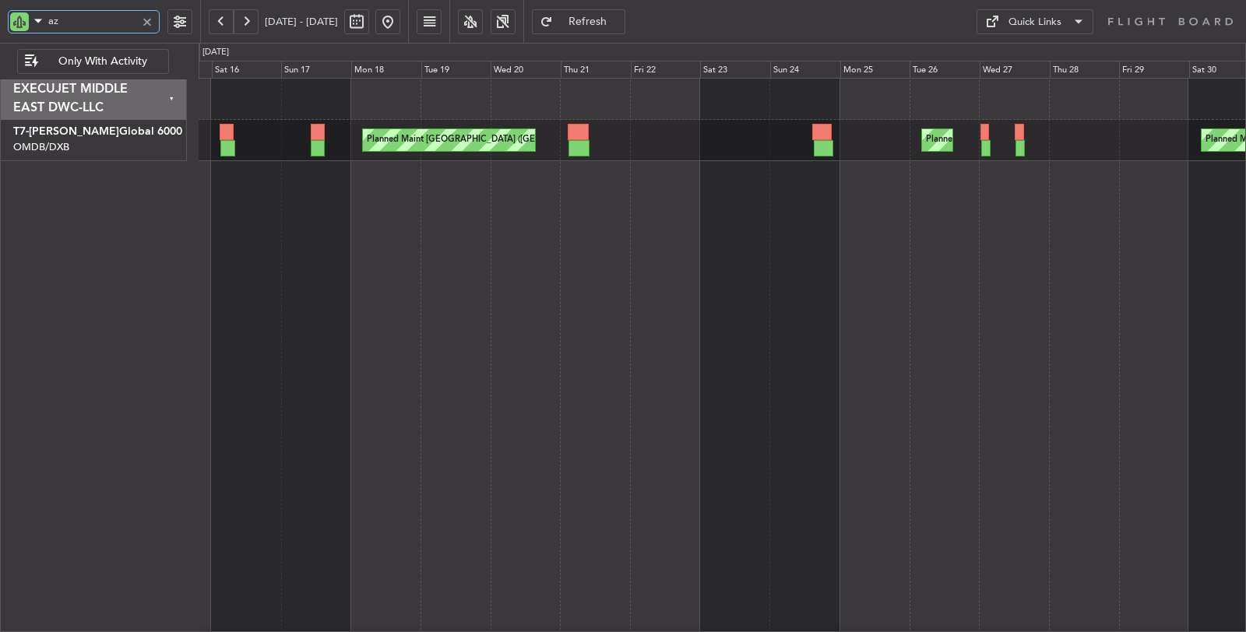
drag, startPoint x: 70, startPoint y: 21, endPoint x: 13, endPoint y: 21, distance: 56.8
click at [13, 21] on div "az" at bounding box center [84, 21] width 152 height 23
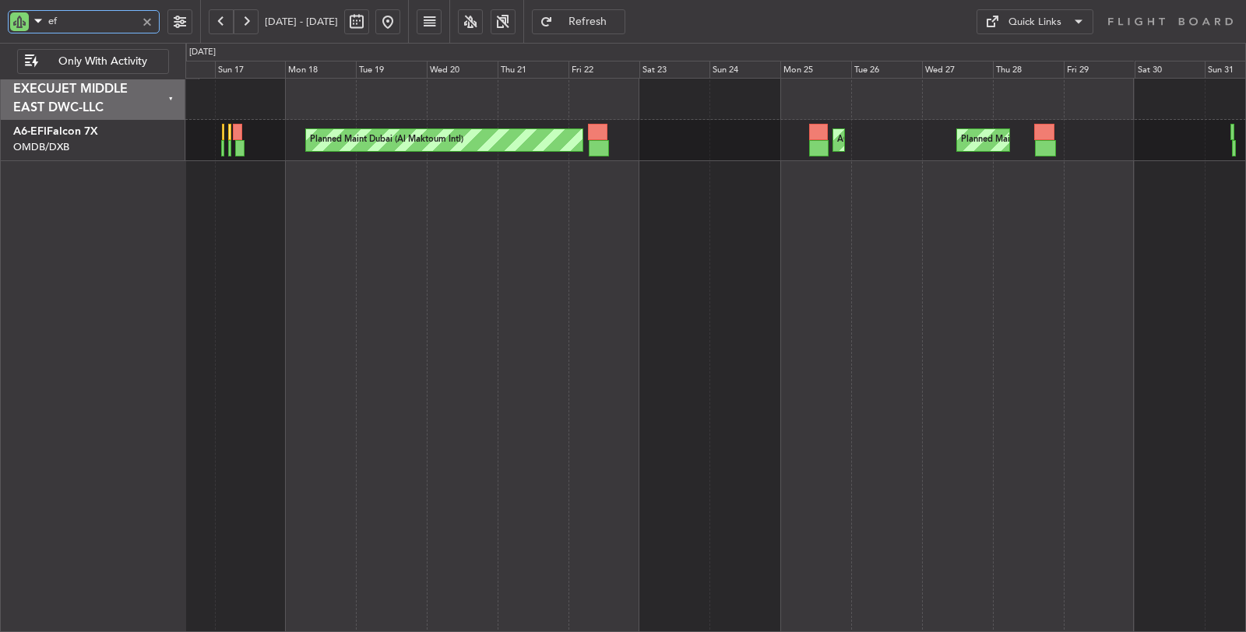
click at [446, 181] on div "AOG Maint [GEOGRAPHIC_DATA] (Dubai Intl) Planned Maint [GEOGRAPHIC_DATA] ([GEOG…" at bounding box center [715, 355] width 1061 height 555
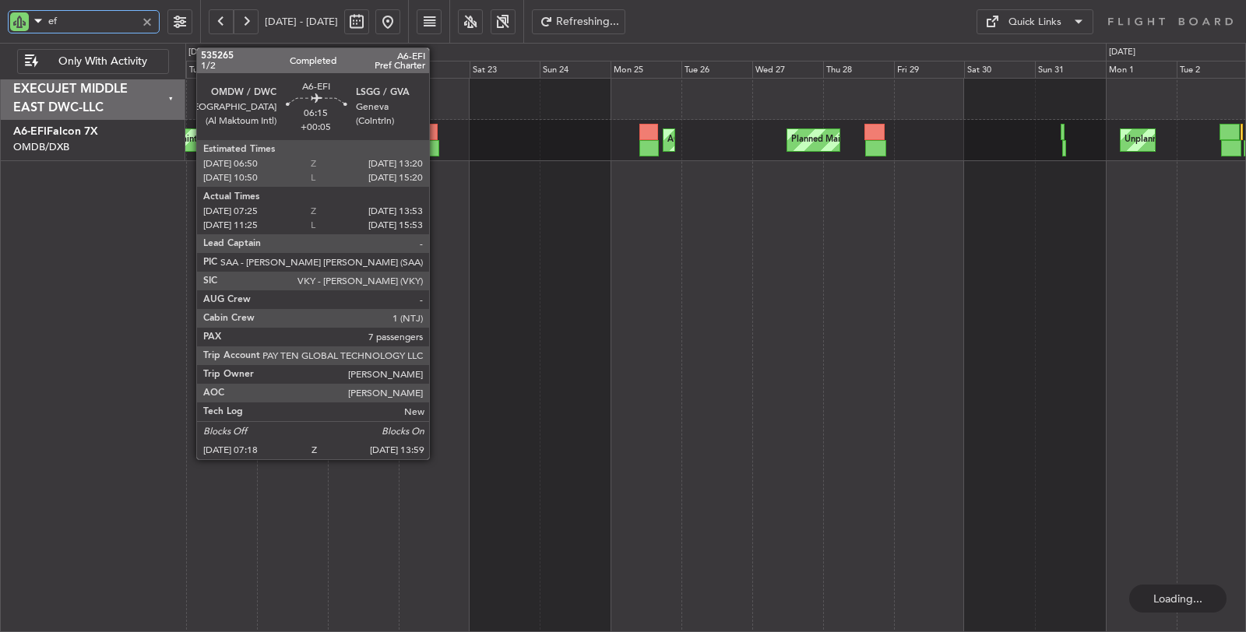
click at [437, 150] on div at bounding box center [429, 148] width 20 height 16
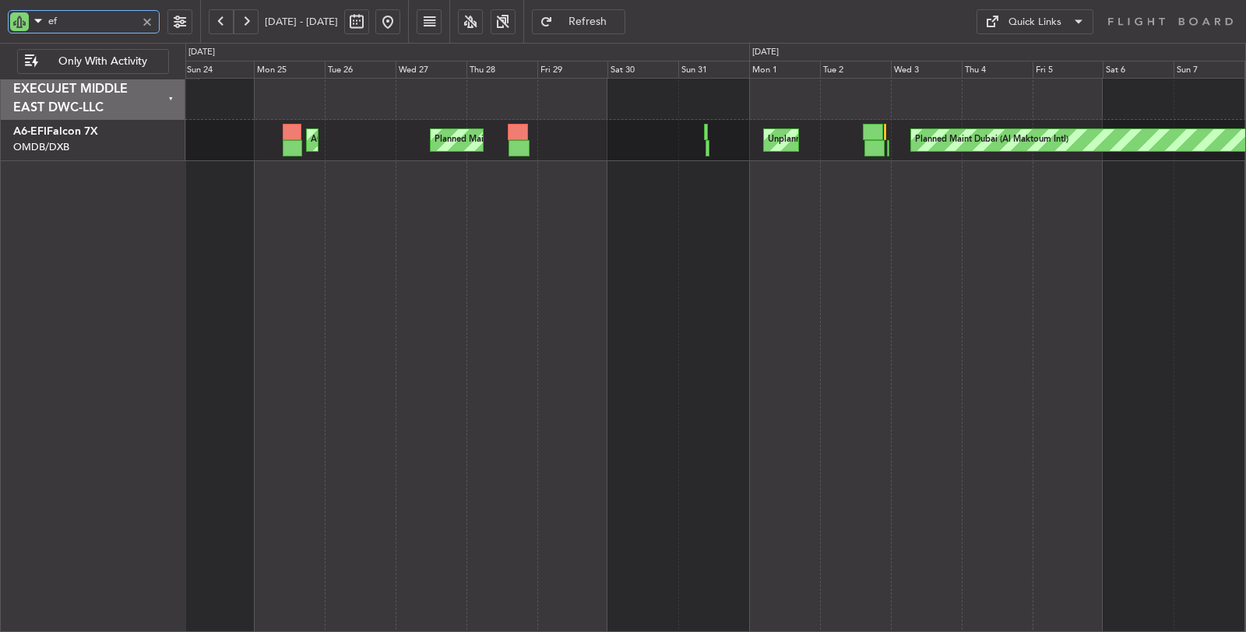
click at [466, 187] on div "AOG Maint [GEOGRAPHIC_DATA] (Dubai Intl) Planned Maint [GEOGRAPHIC_DATA] ([GEOG…" at bounding box center [715, 355] width 1061 height 555
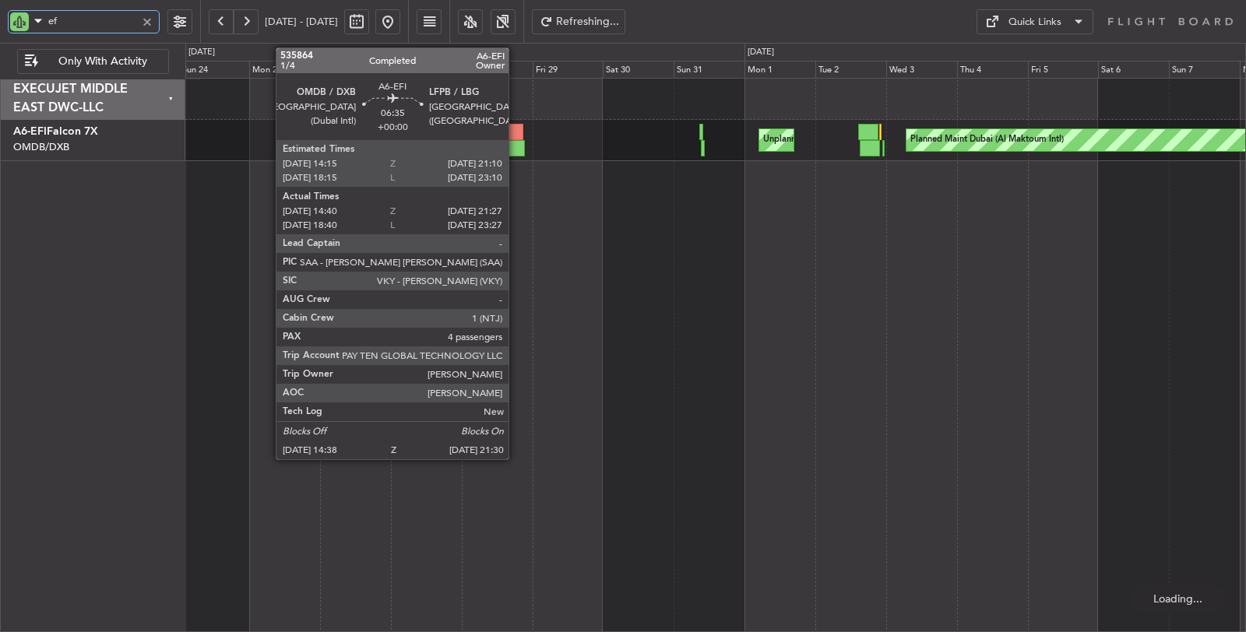
click at [516, 143] on div at bounding box center [514, 148] width 20 height 16
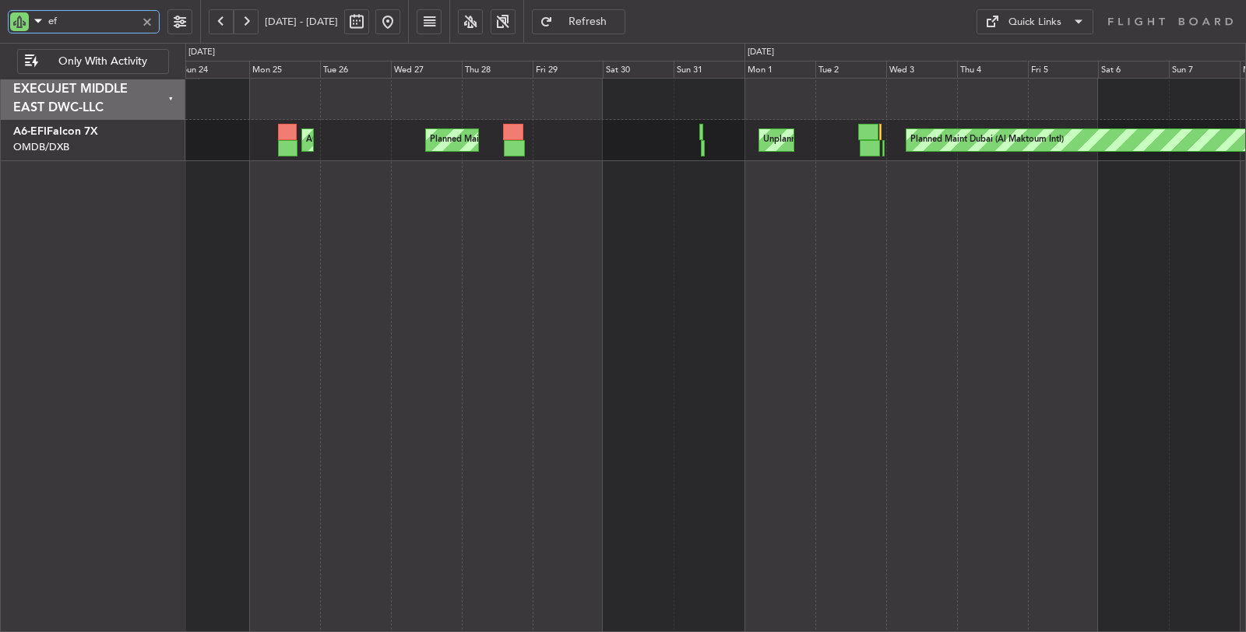
click at [16, 26] on div "ef" at bounding box center [84, 21] width 152 height 23
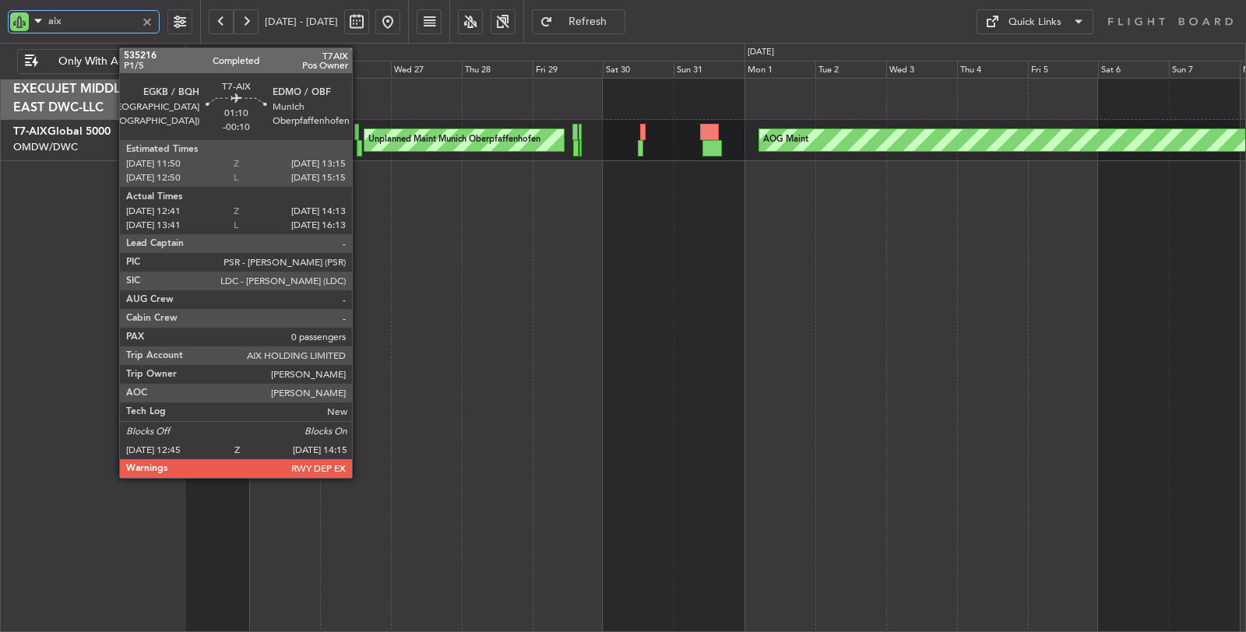
click at [360, 148] on div at bounding box center [359, 148] width 5 height 16
type input "aix"
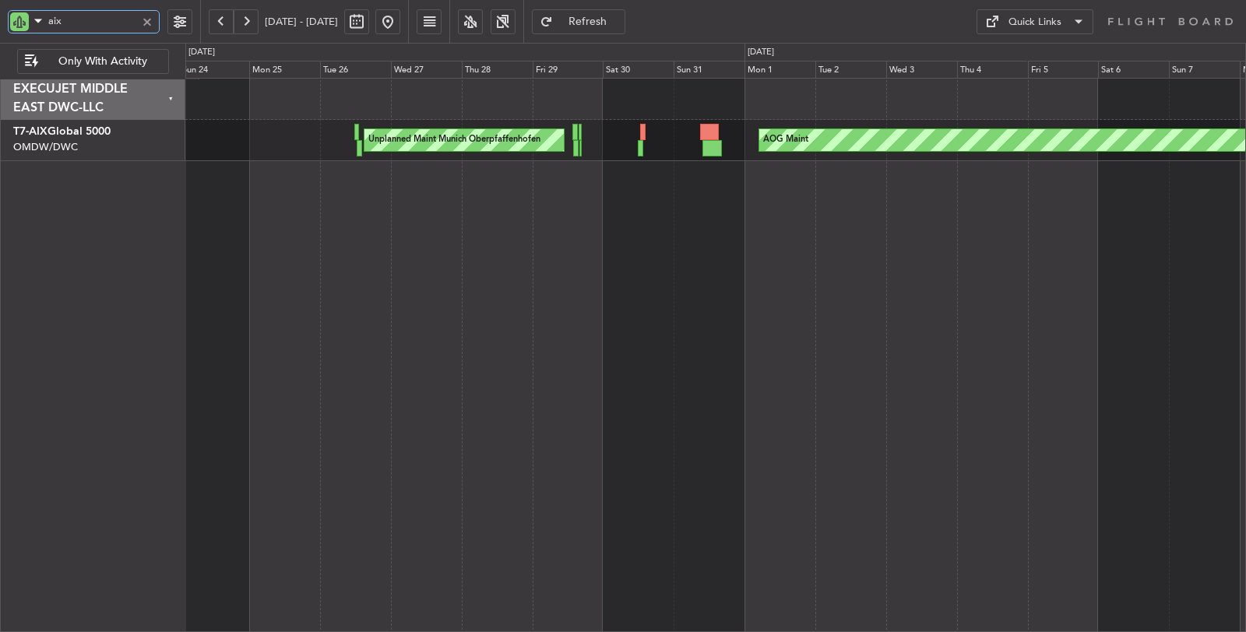
click at [320, 257] on div "AOG Maint Unplanned Maint [GEOGRAPHIC_DATA] Oberpfaffenhofen" at bounding box center [715, 355] width 1061 height 555
click at [145, 21] on div at bounding box center [147, 21] width 17 height 17
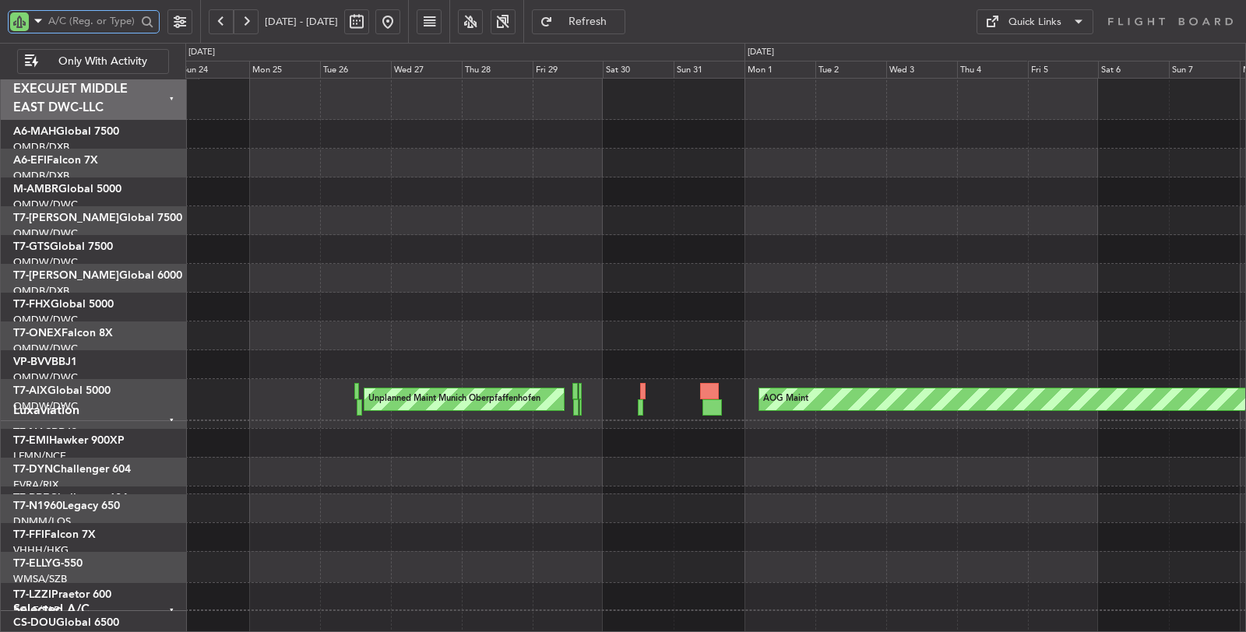
click at [353, 311] on div at bounding box center [715, 307] width 1061 height 29
